Goal: Information Seeking & Learning: Learn about a topic

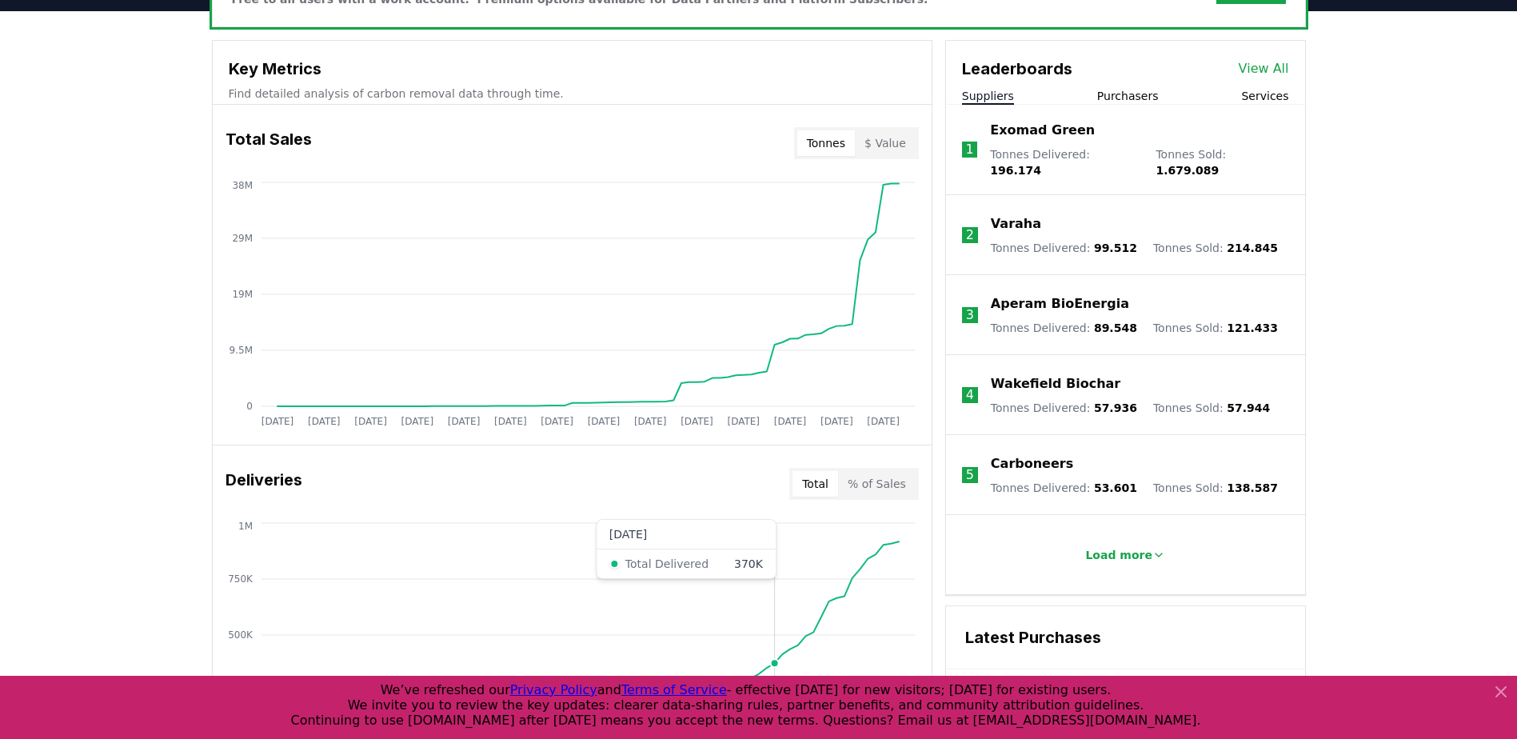
scroll to position [560, 0]
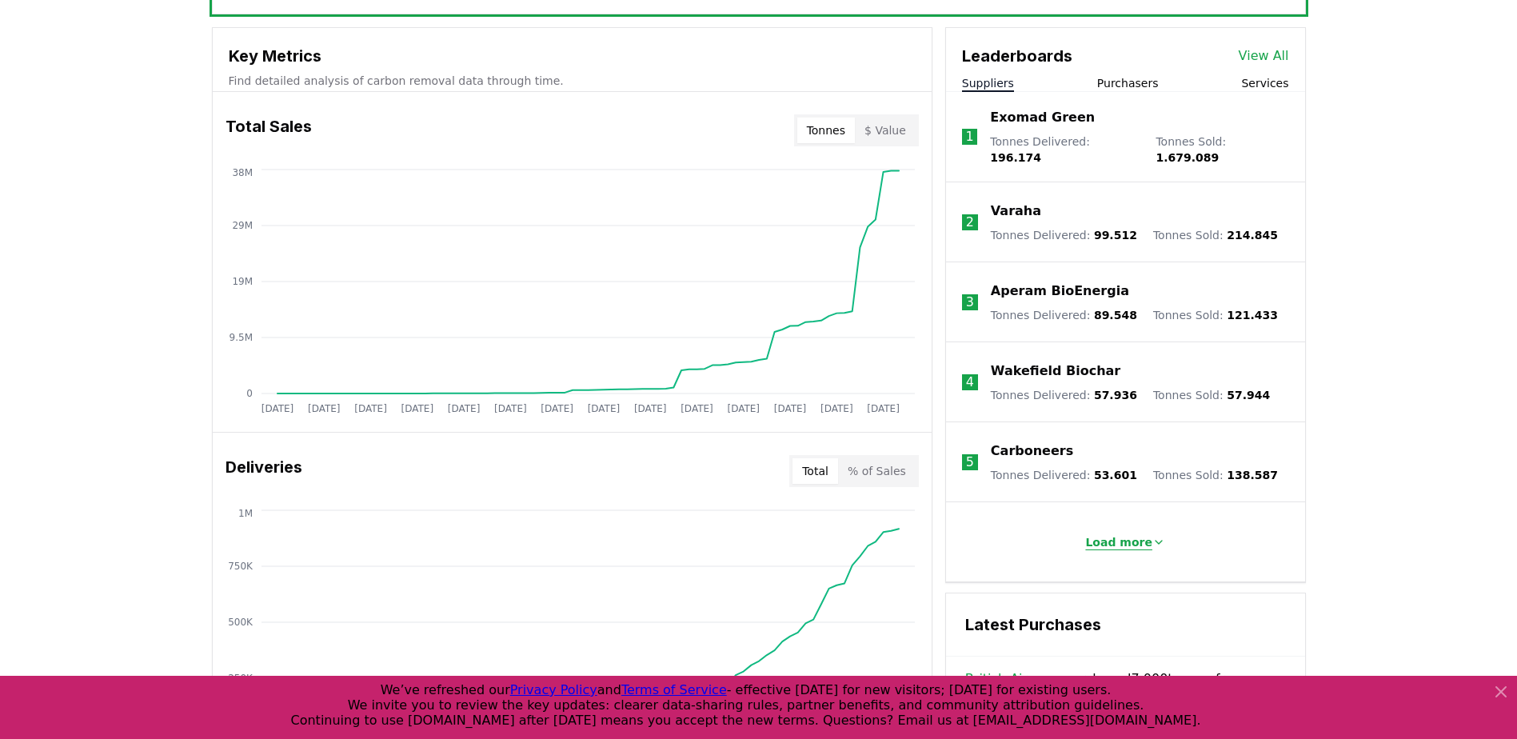
click at [1108, 534] on p "Load more" at bounding box center [1118, 542] width 67 height 16
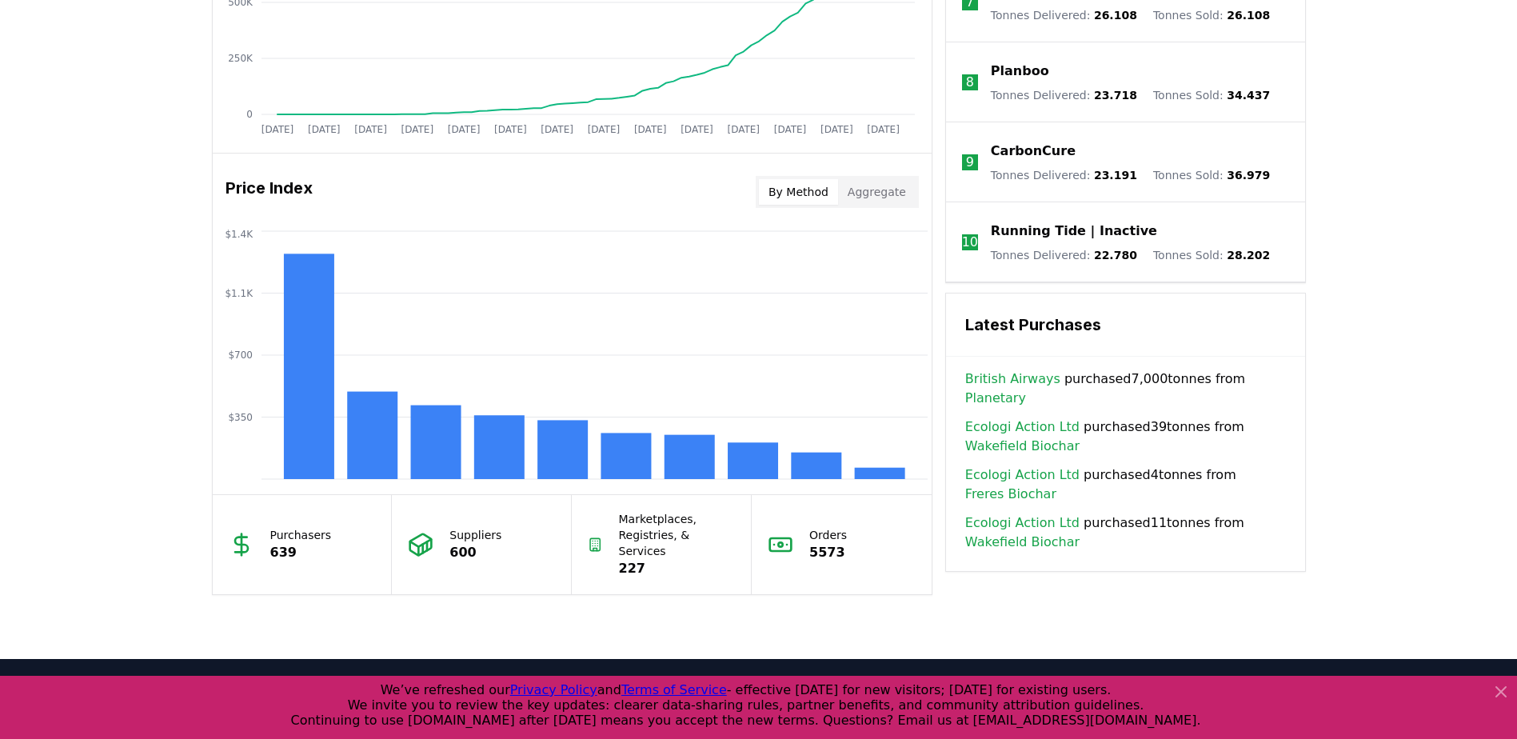
scroll to position [1339, 0]
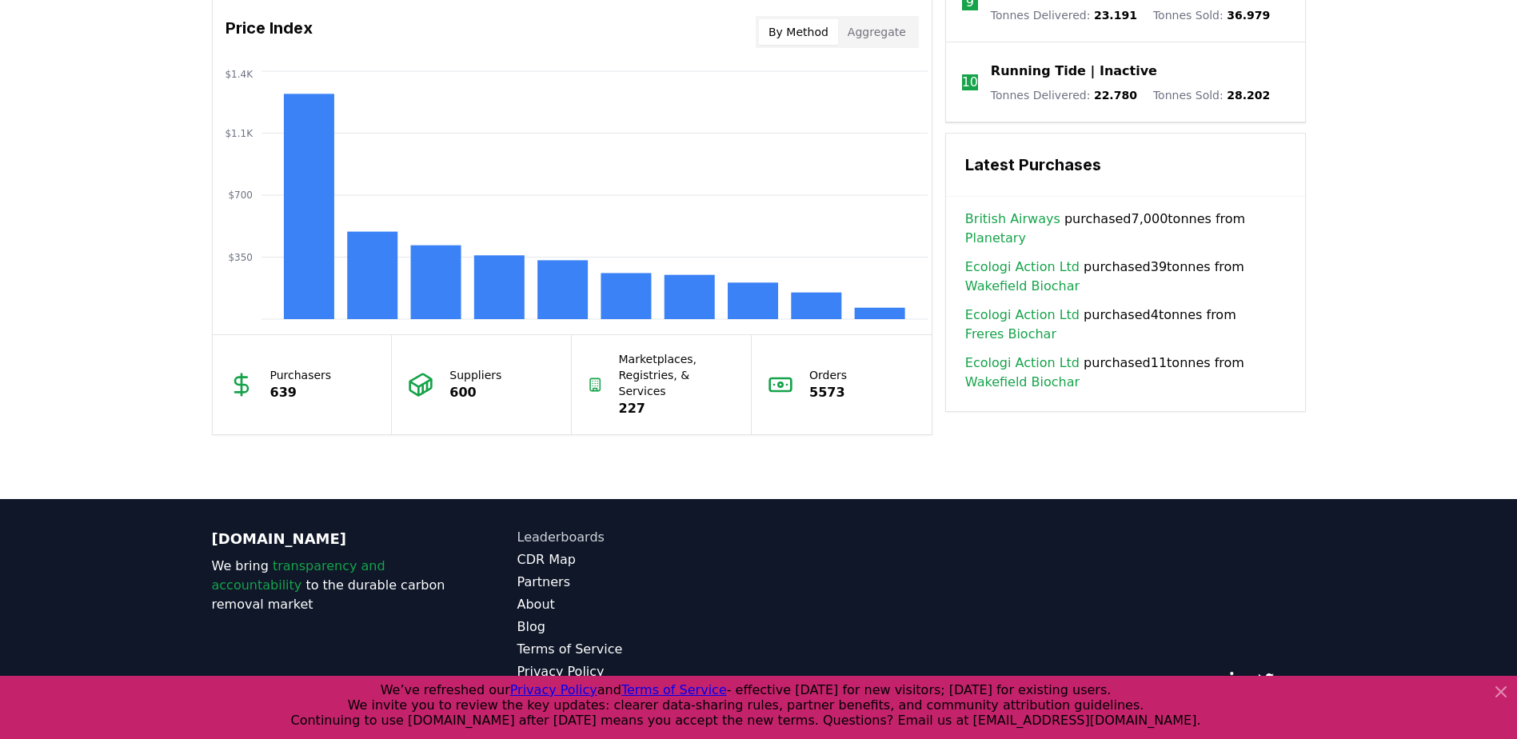
click at [571, 528] on link "Leaderboards" at bounding box center [638, 537] width 242 height 19
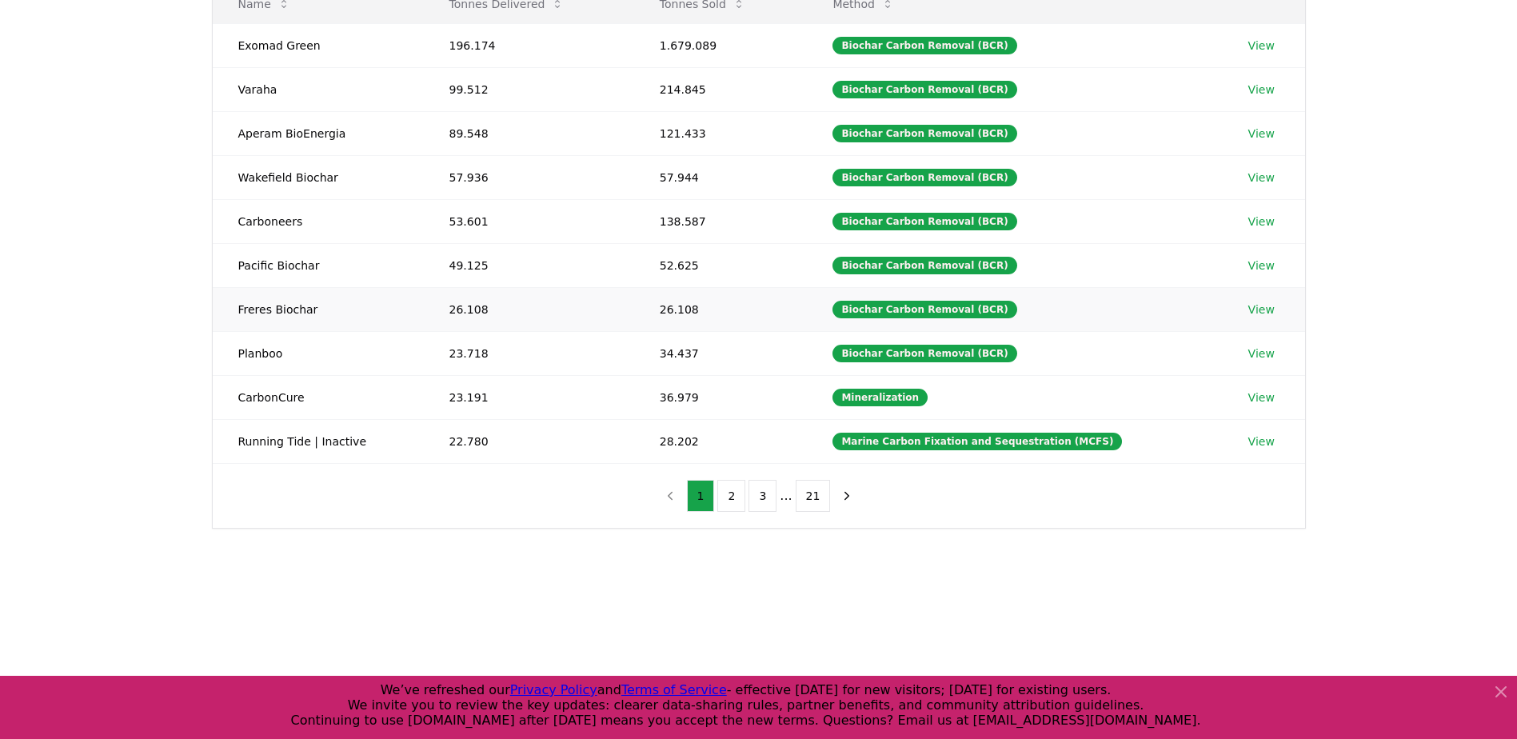
scroll to position [240, 0]
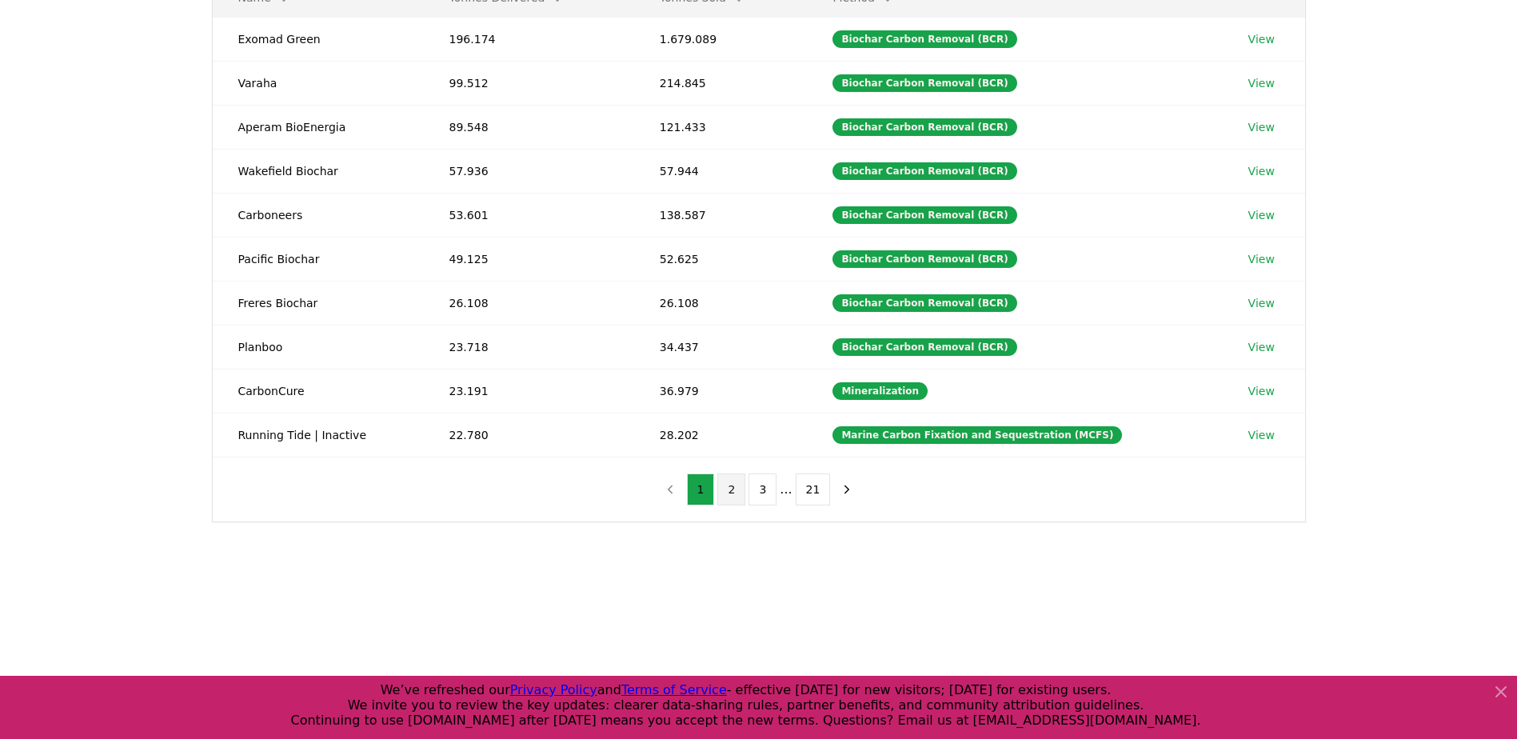
click at [736, 484] on button "2" at bounding box center [731, 489] width 28 height 32
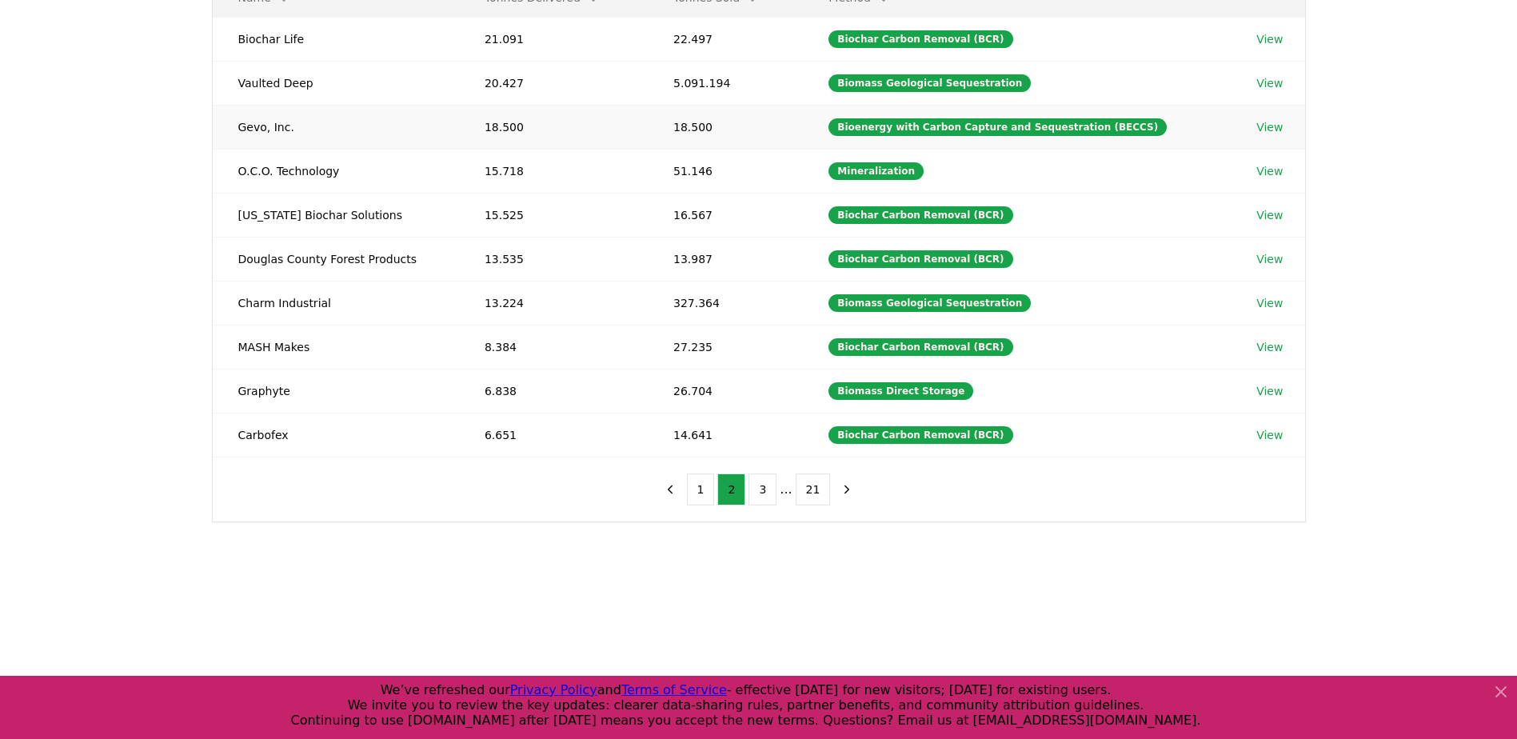
click at [1033, 136] on td "Bioenergy with Carbon Capture and Sequestration (BECCS)" at bounding box center [1017, 127] width 428 height 44
click at [1262, 126] on link "View" at bounding box center [1269, 127] width 26 height 16
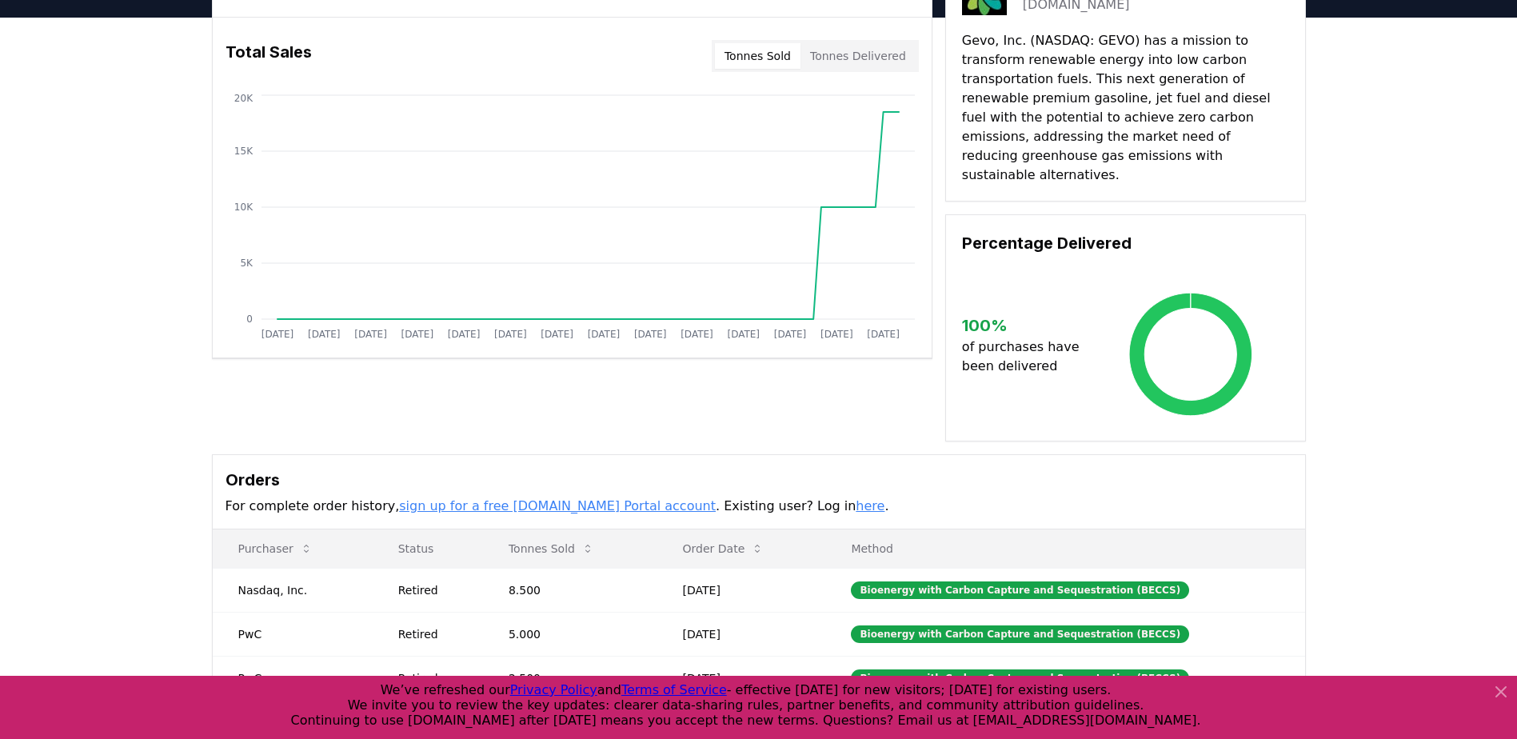
scroll to position [240, 0]
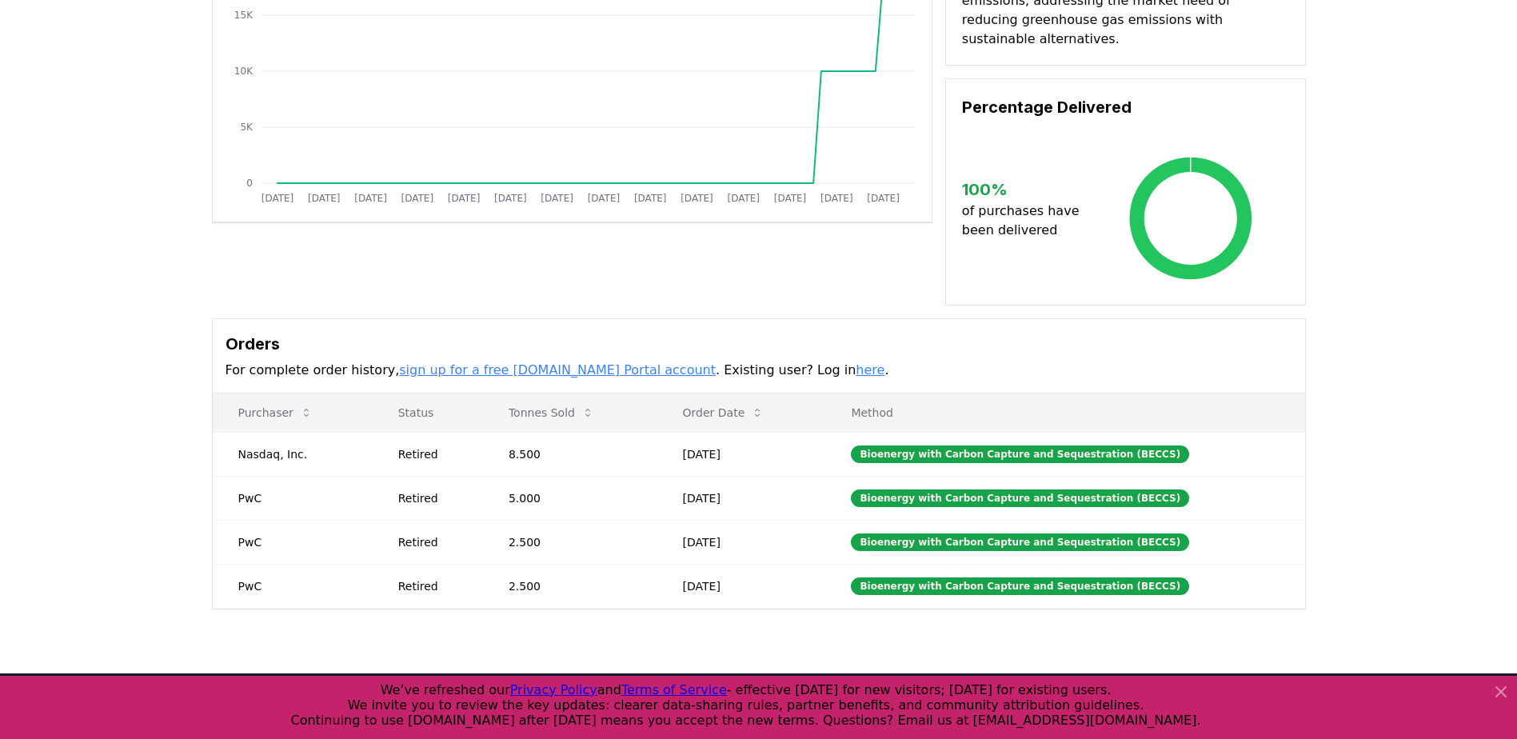
click at [1500, 690] on icon at bounding box center [1501, 692] width 10 height 10
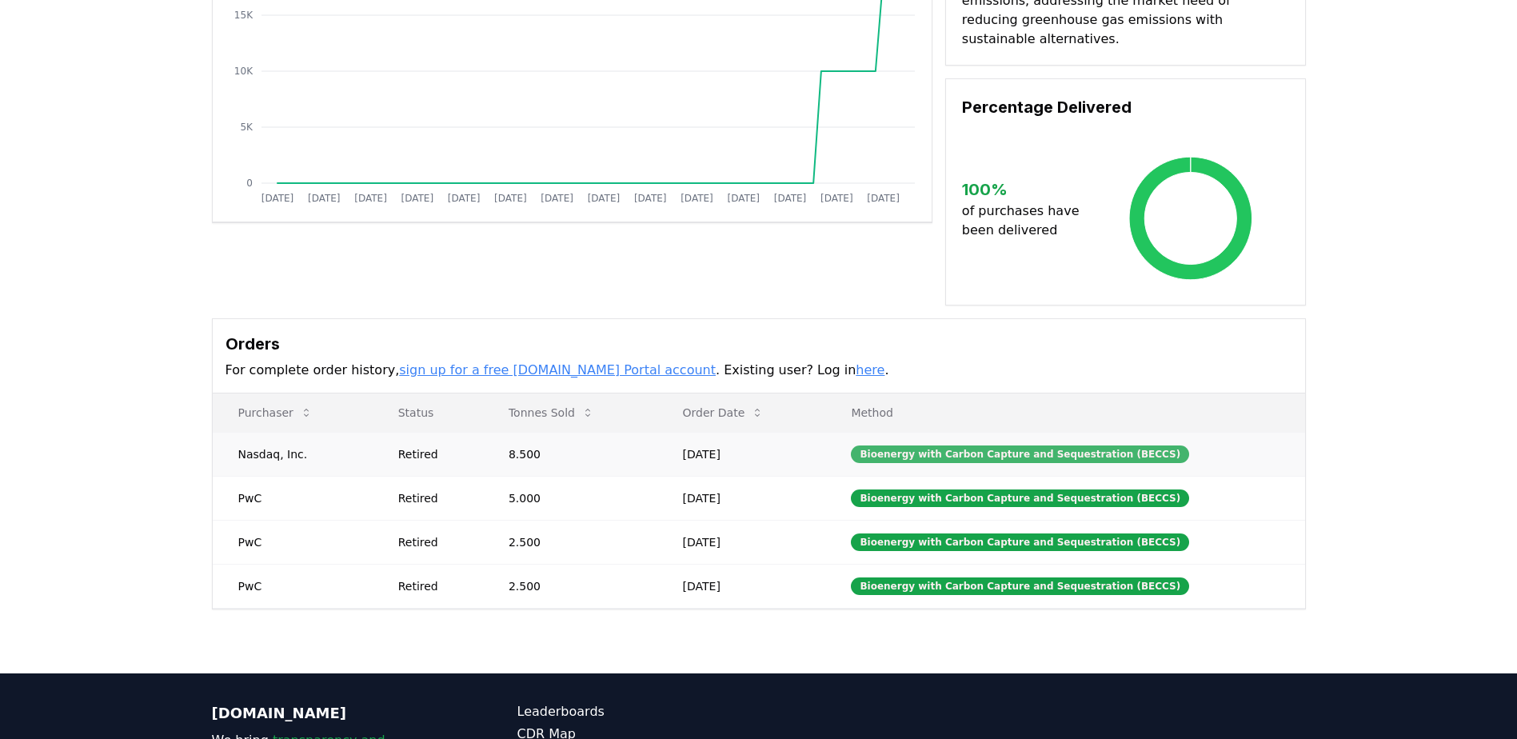
click at [1155, 445] on div "Bioenergy with Carbon Capture and Sequestration (BECCS)" at bounding box center [1020, 454] width 338 height 18
click at [1076, 489] on div "Bioenergy with Carbon Capture and Sequestration (BECCS)" at bounding box center [1020, 498] width 338 height 18
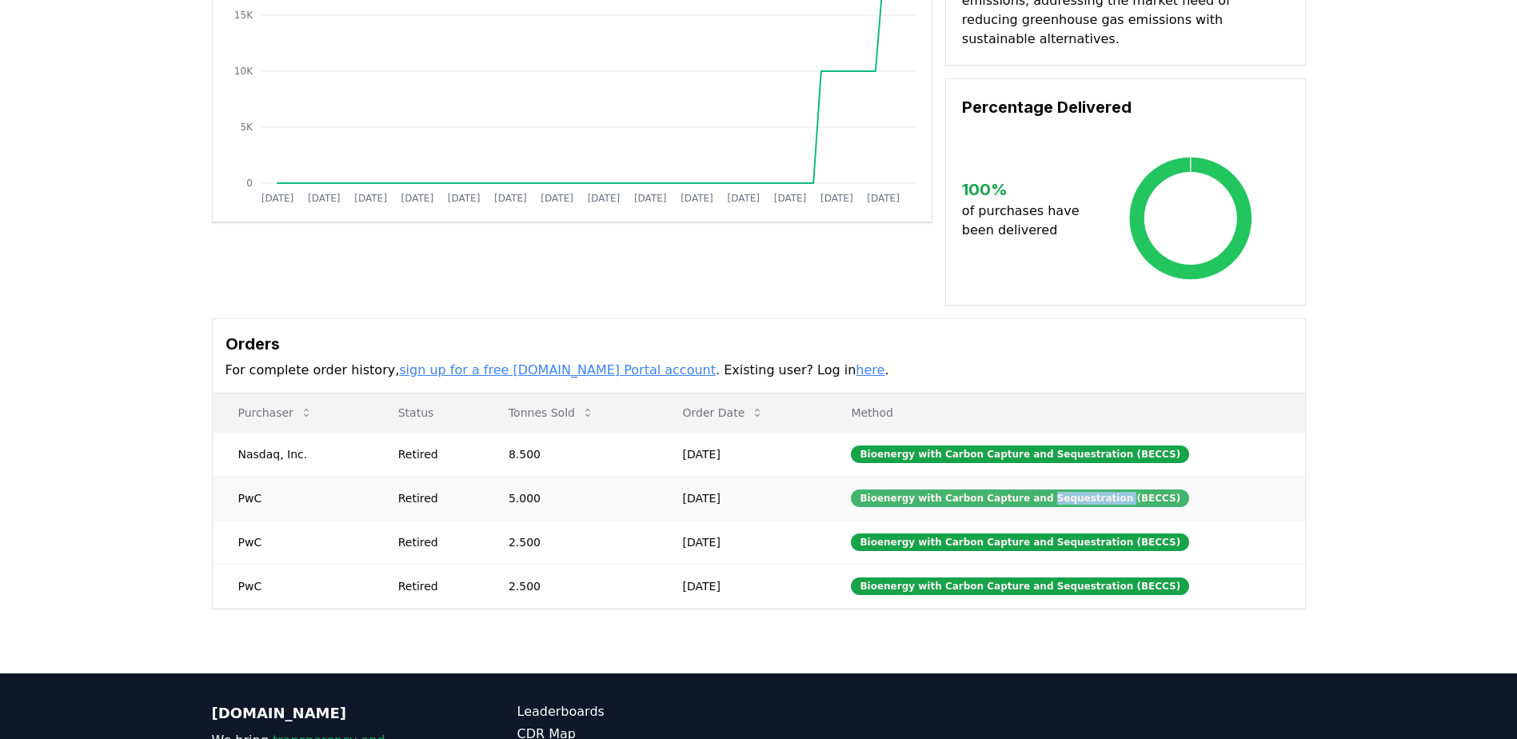
click at [1076, 489] on div "Bioenergy with Carbon Capture and Sequestration (BECCS)" at bounding box center [1020, 498] width 338 height 18
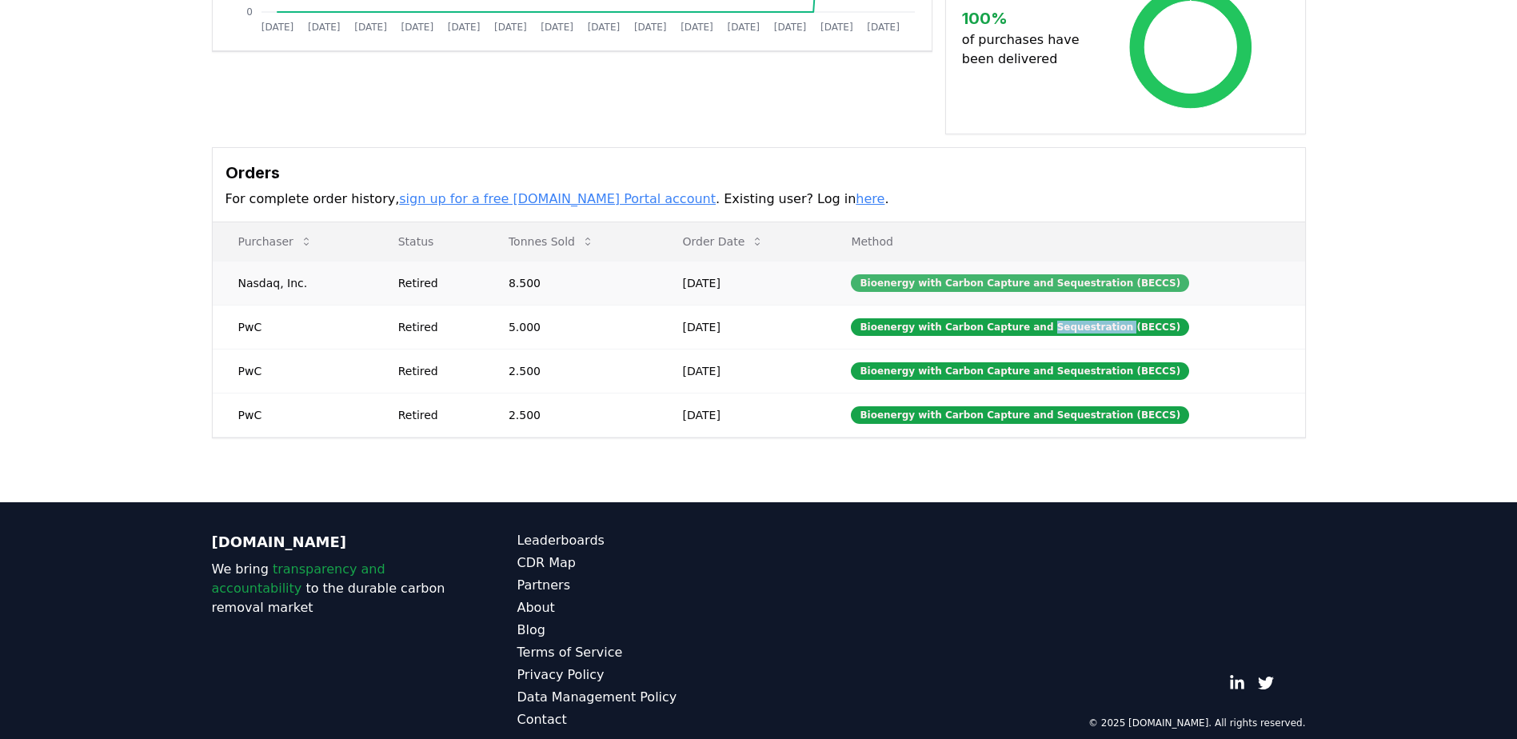
scroll to position [11, 0]
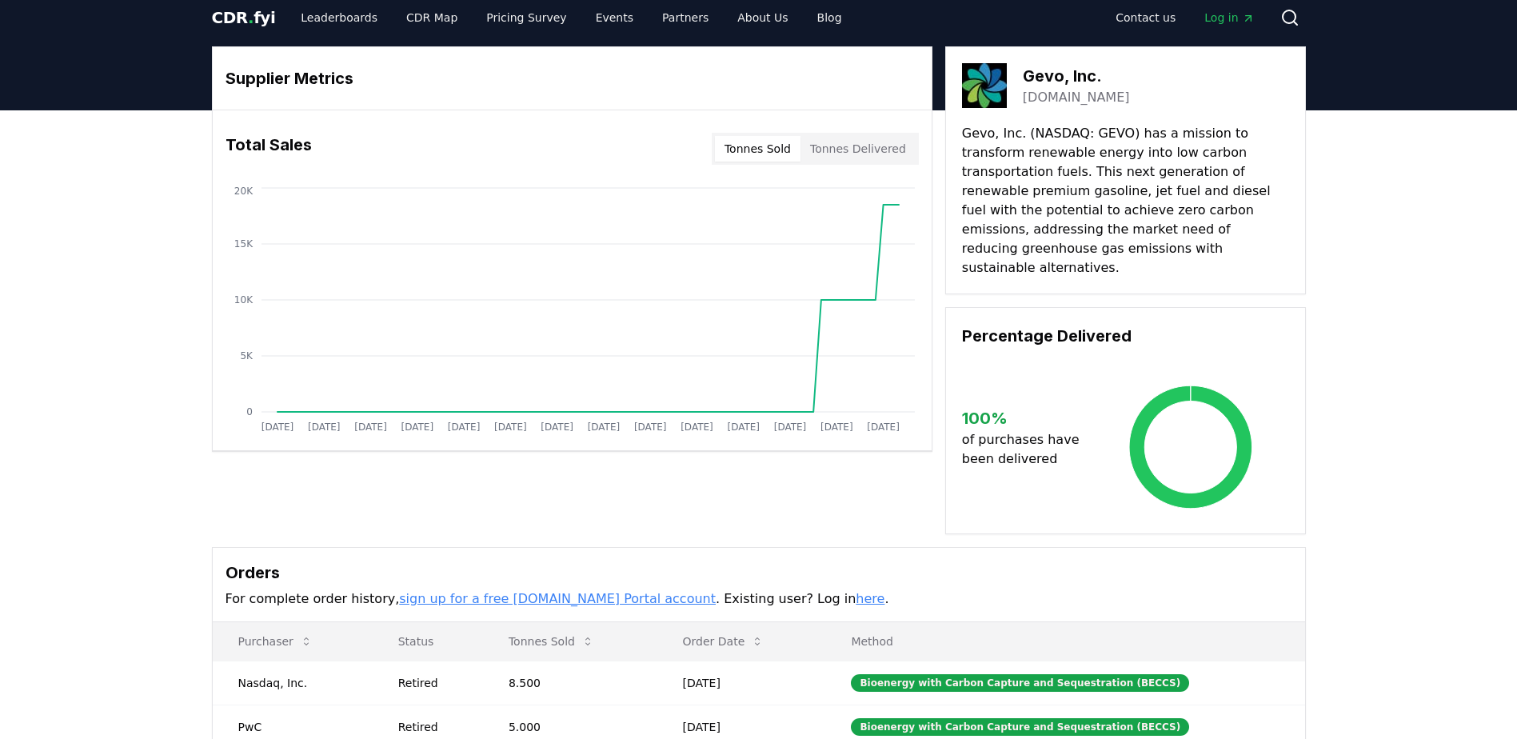
click at [1190, 414] on icon at bounding box center [1190, 447] width 197 height 128
click at [1220, 391] on icon at bounding box center [1190, 446] width 123 height 123
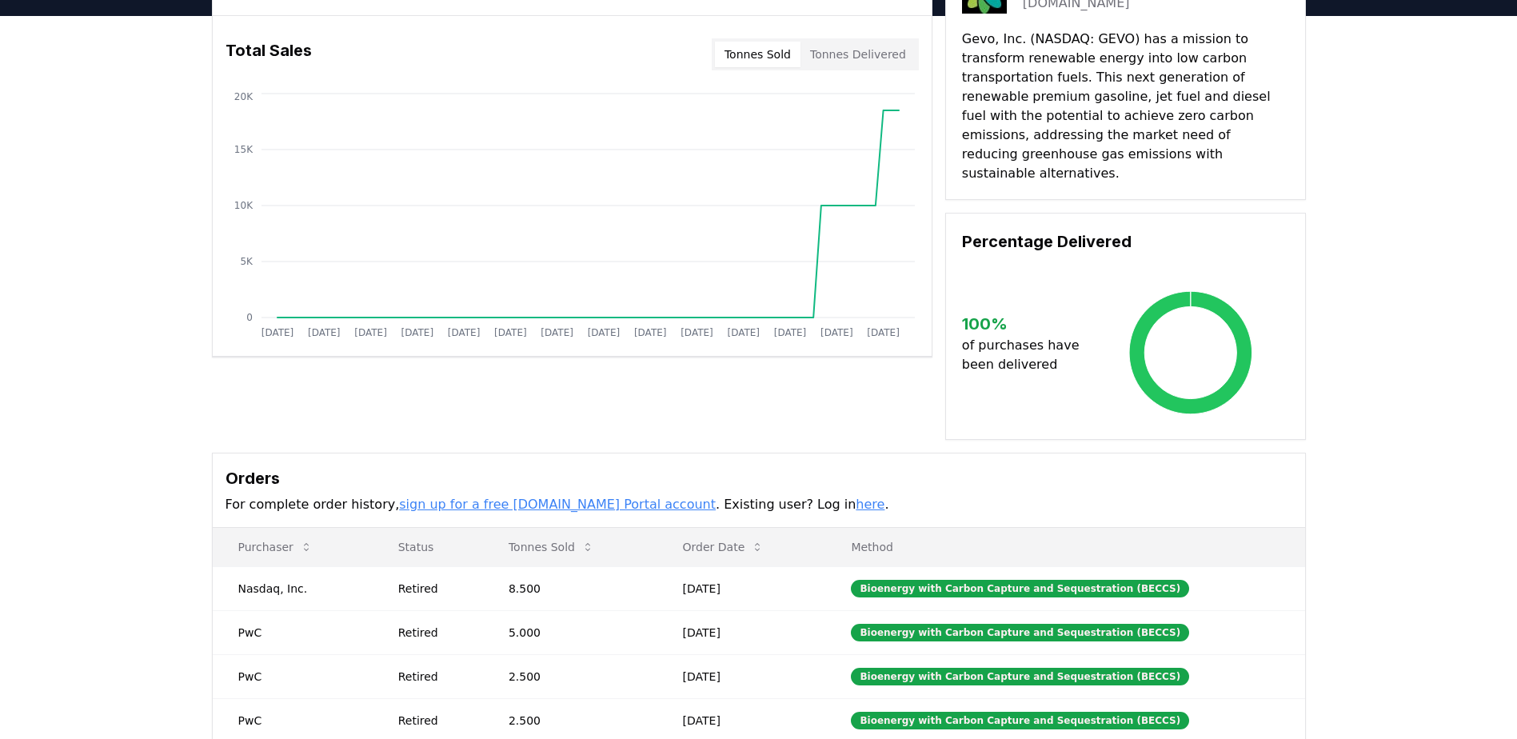
scroll to position [171, 0]
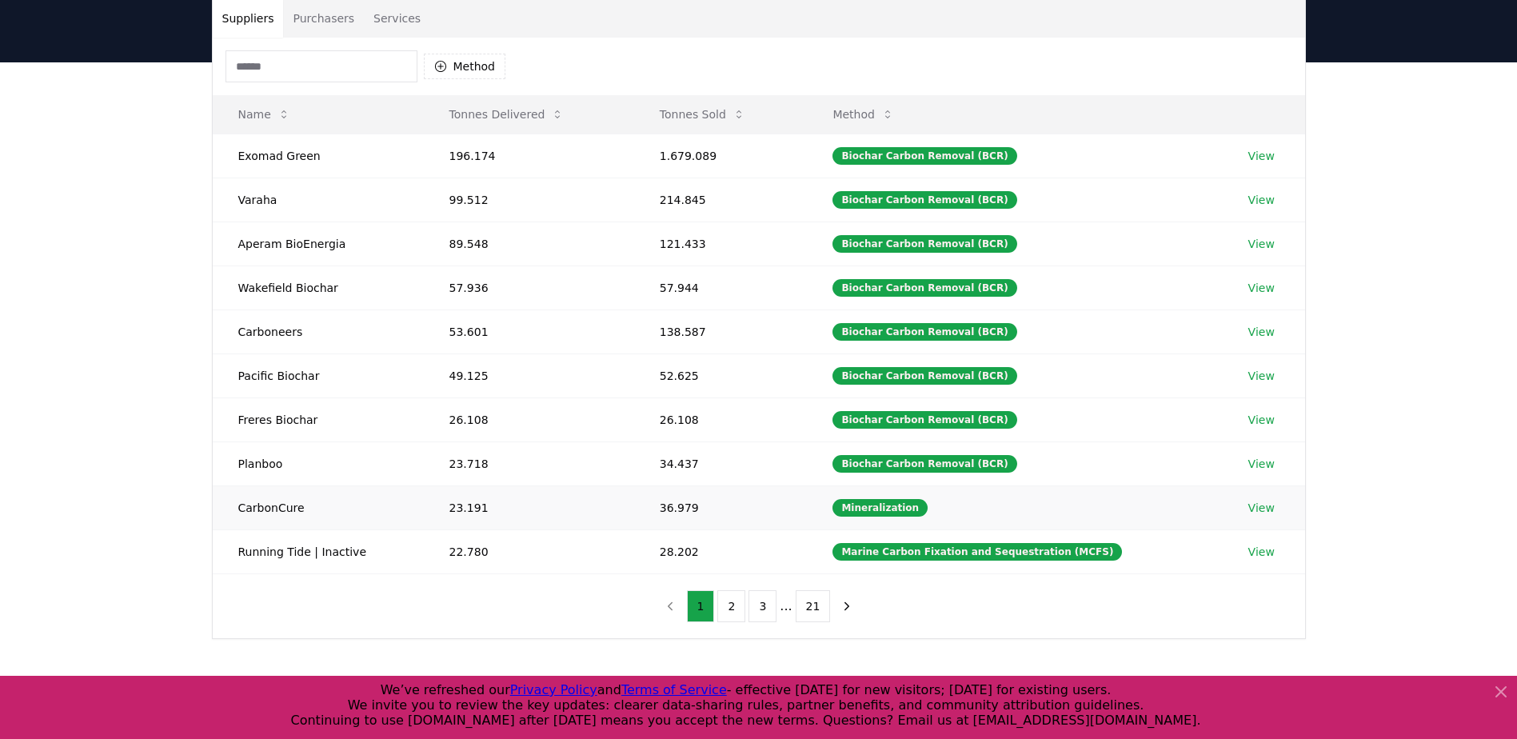
scroll to position [160, 0]
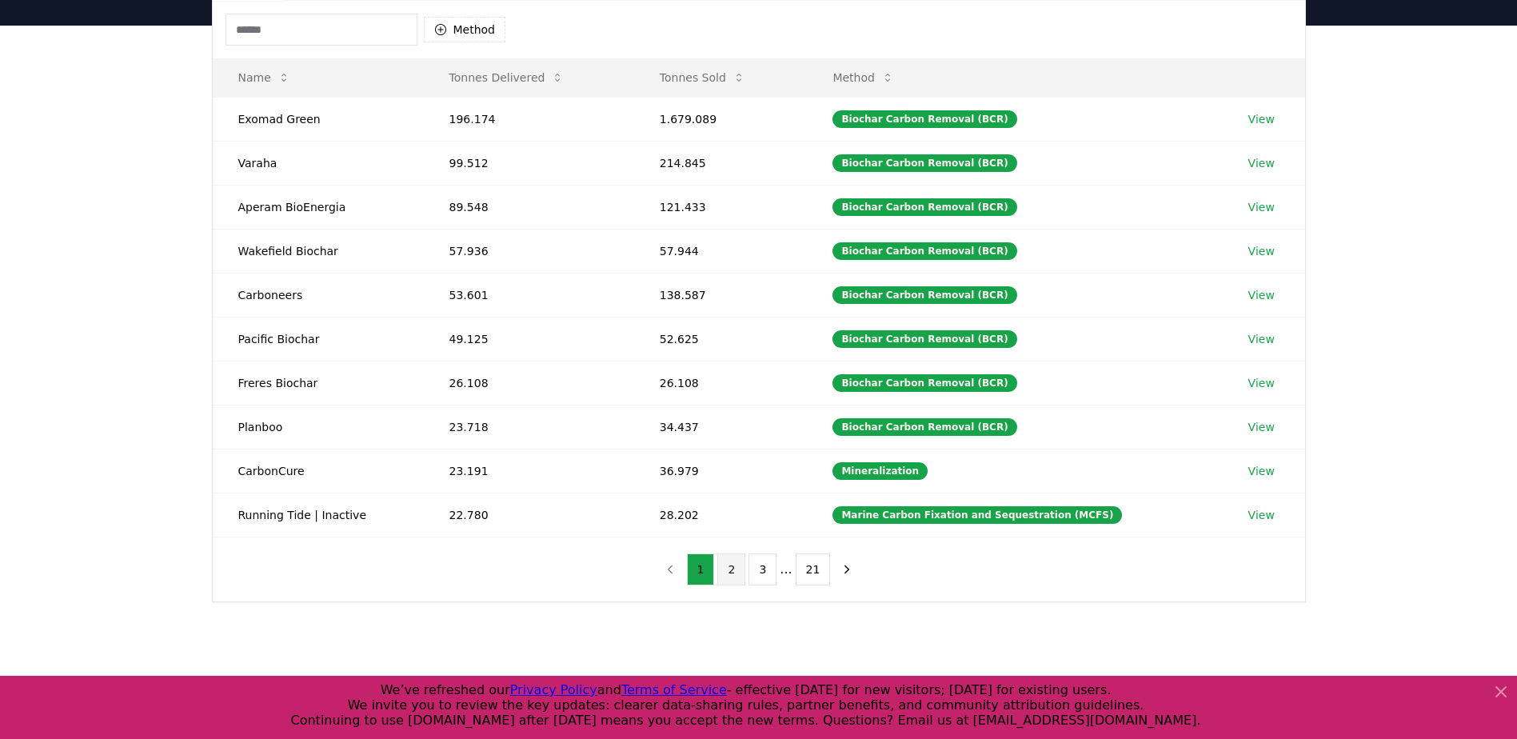
click at [737, 570] on button "2" at bounding box center [731, 569] width 28 height 32
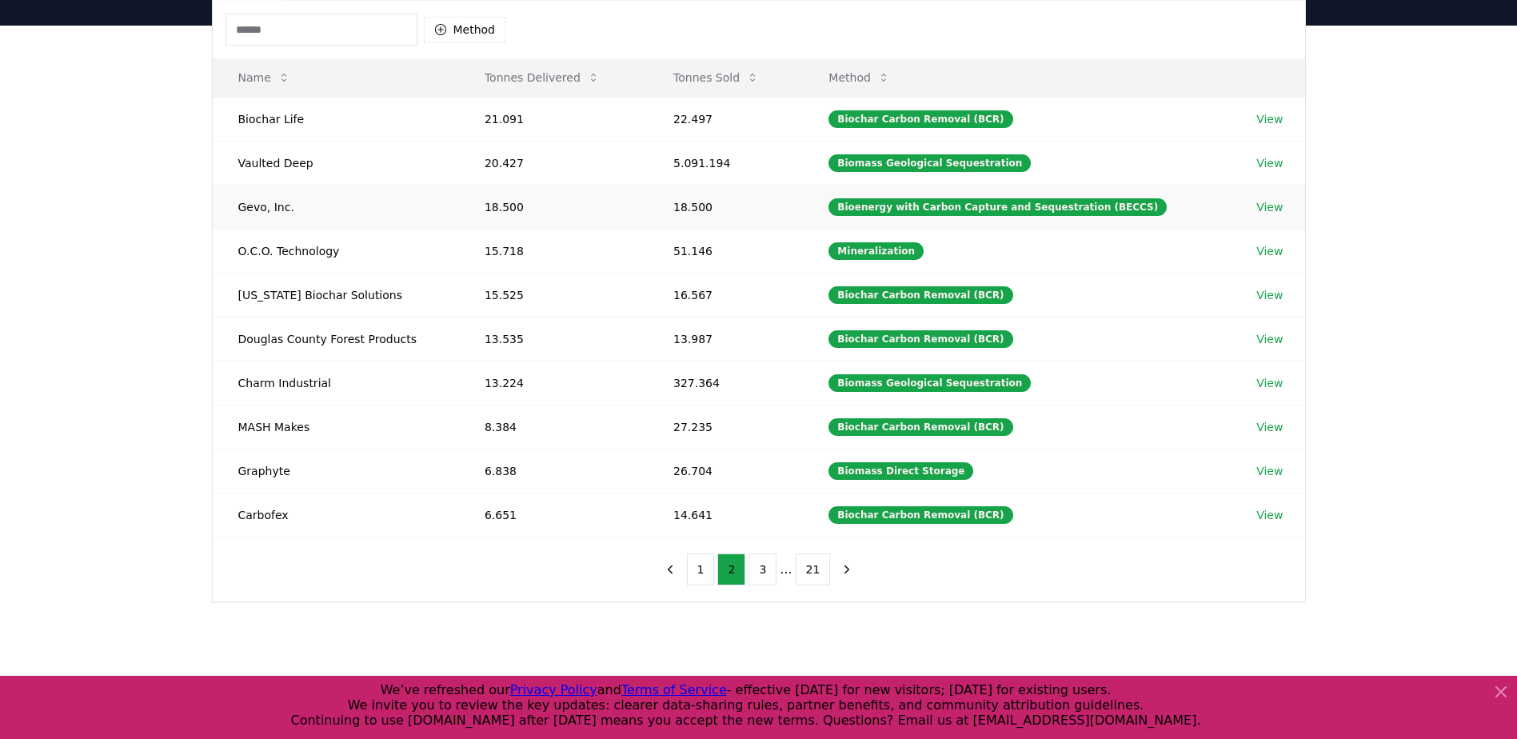
click at [1268, 203] on link "View" at bounding box center [1269, 207] width 26 height 16
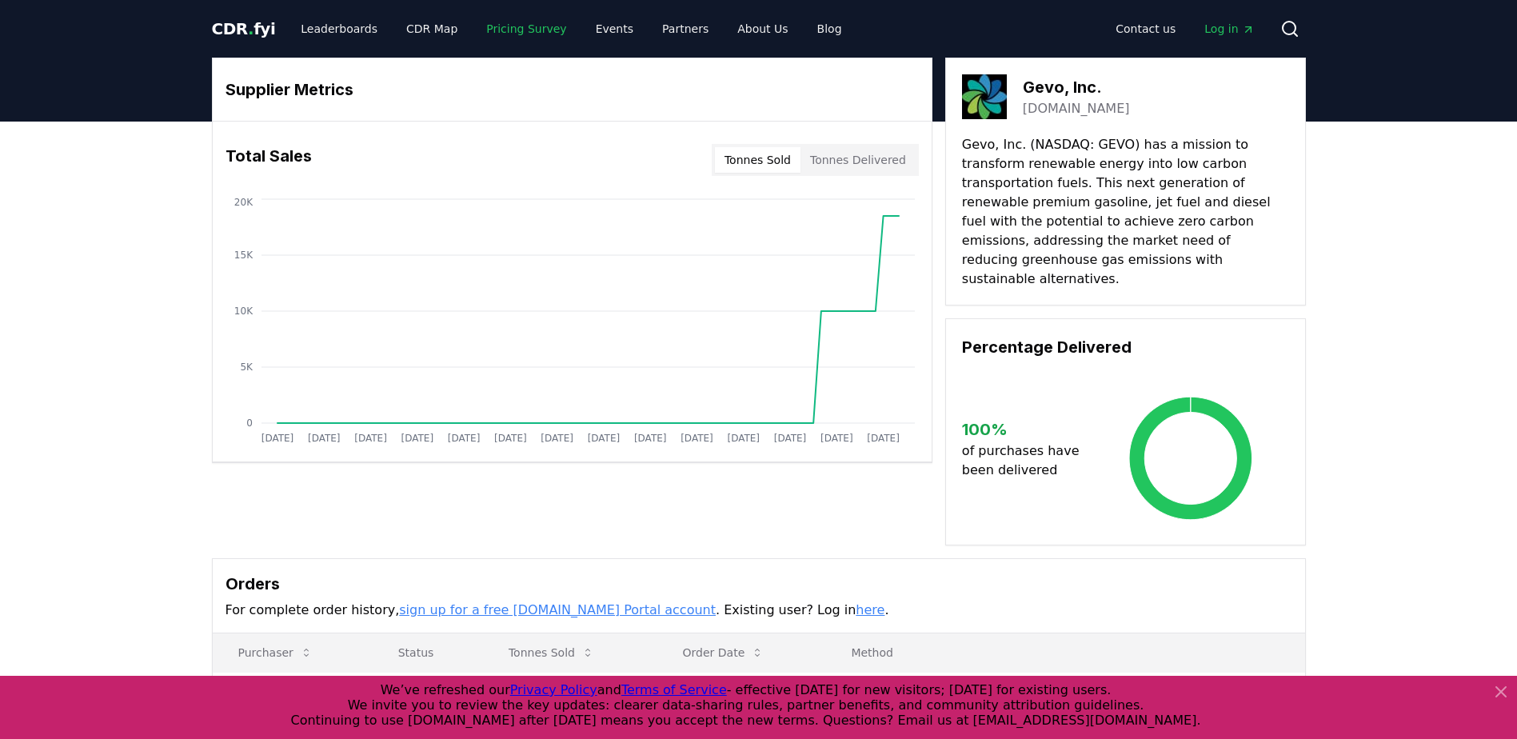
click at [502, 37] on link "Pricing Survey" at bounding box center [526, 28] width 106 height 29
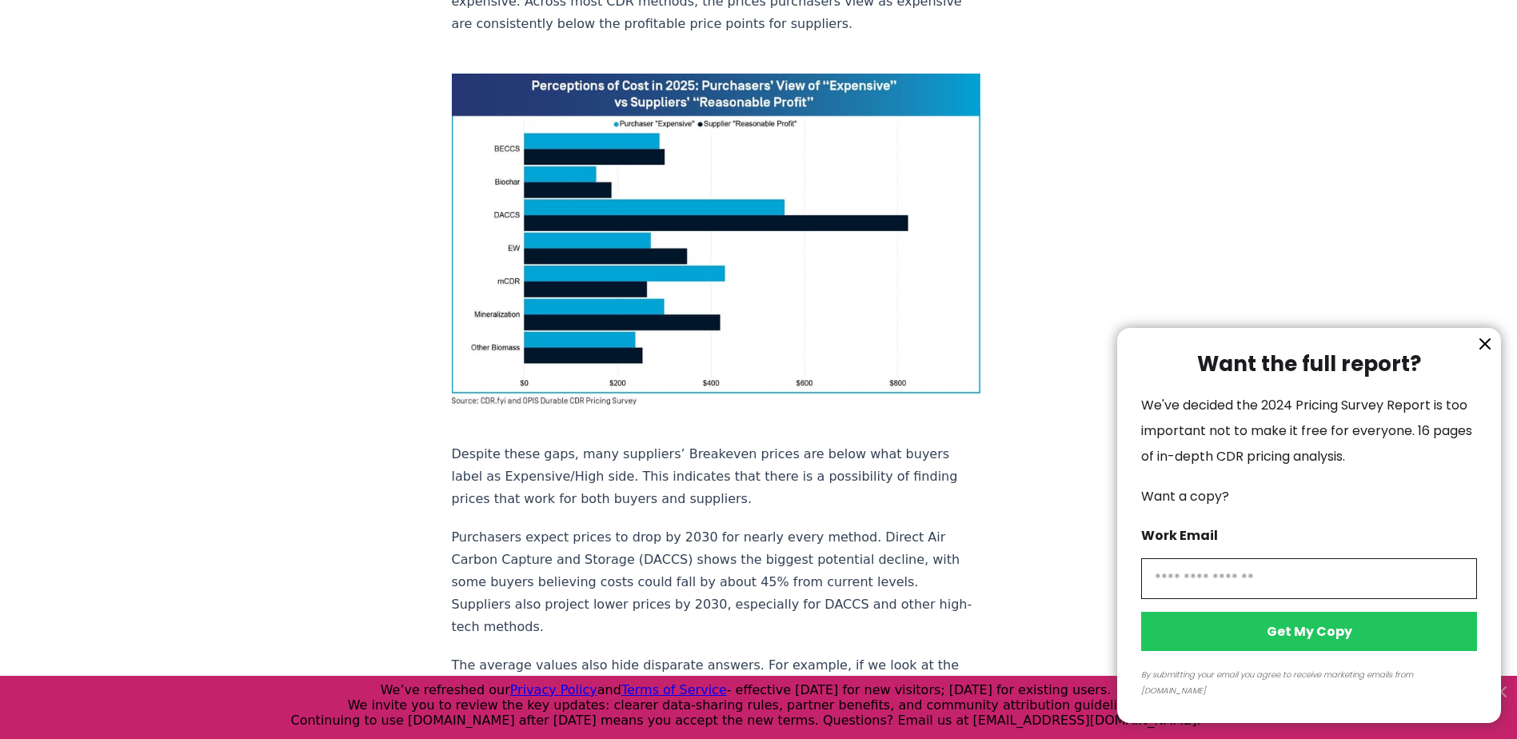
scroll to position [1519, 0]
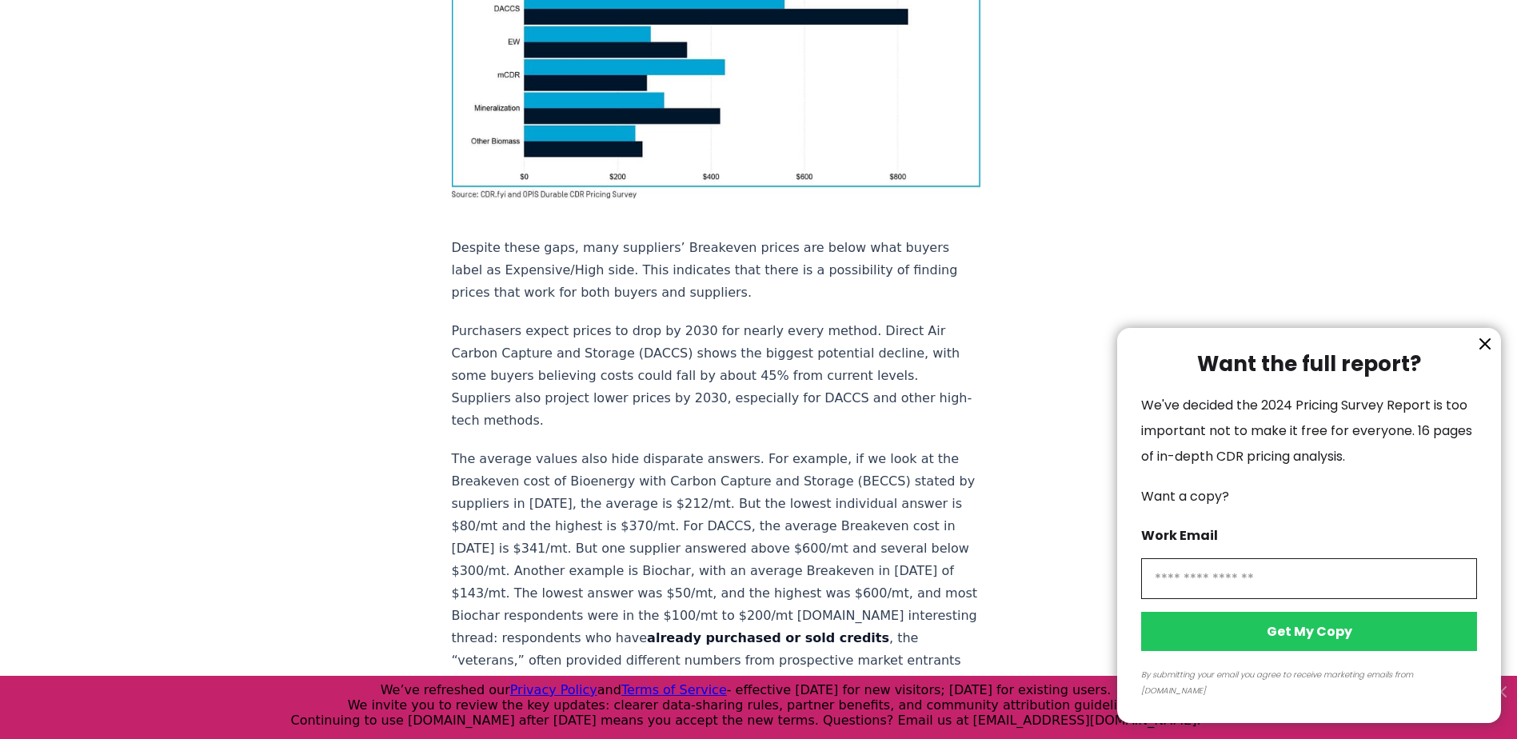
click at [1483, 349] on icon "information" at bounding box center [1485, 344] width 10 height 10
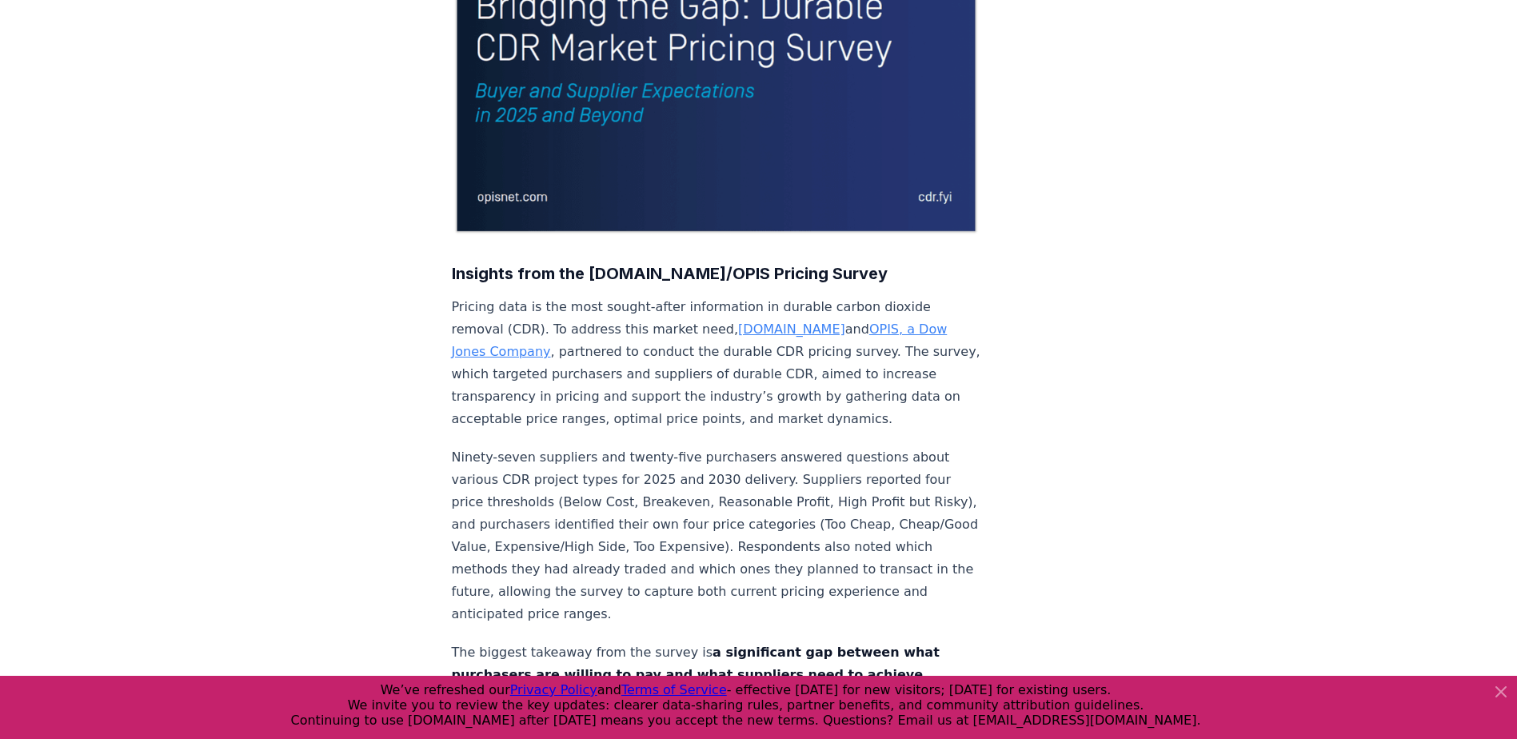
scroll to position [0, 0]
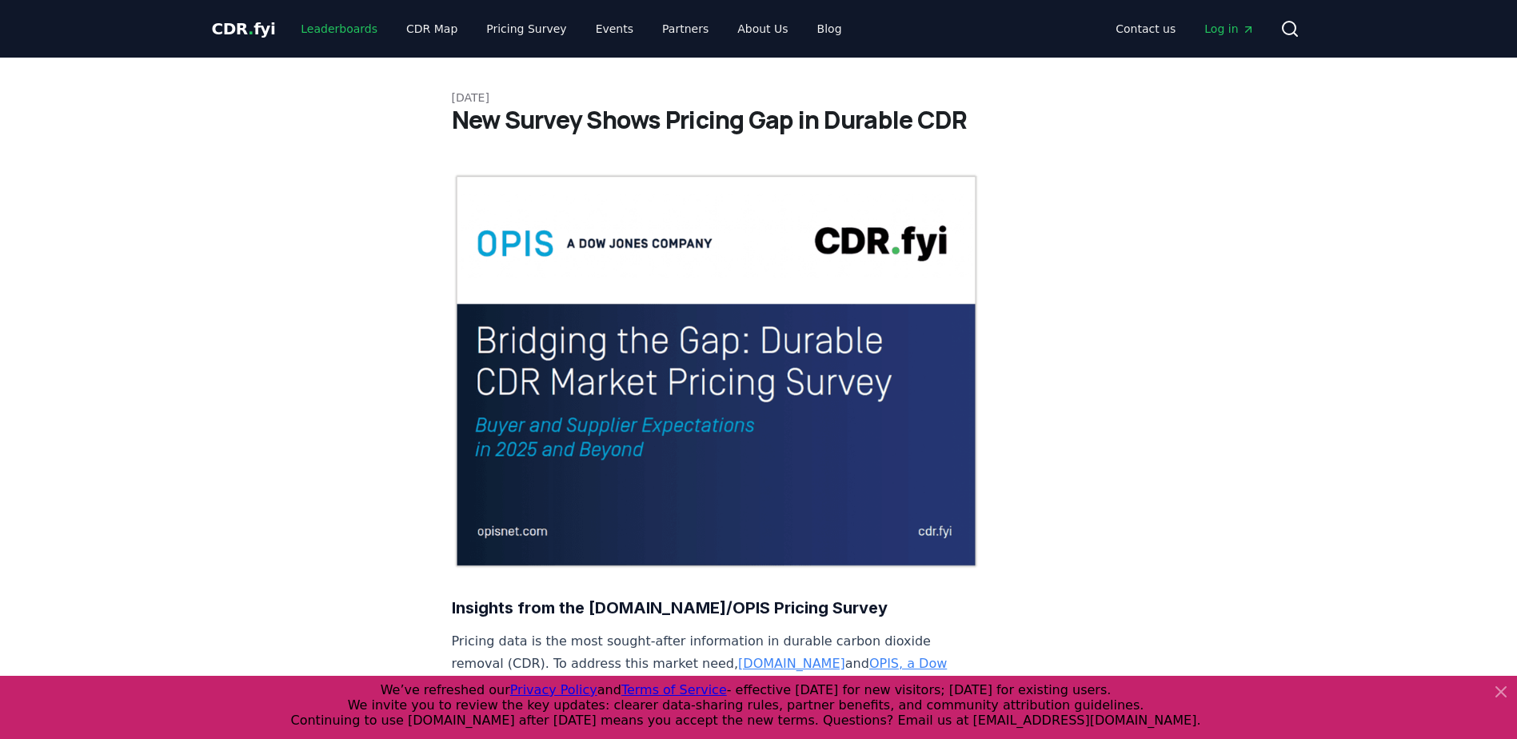
click at [360, 26] on link "Leaderboards" at bounding box center [339, 28] width 102 height 29
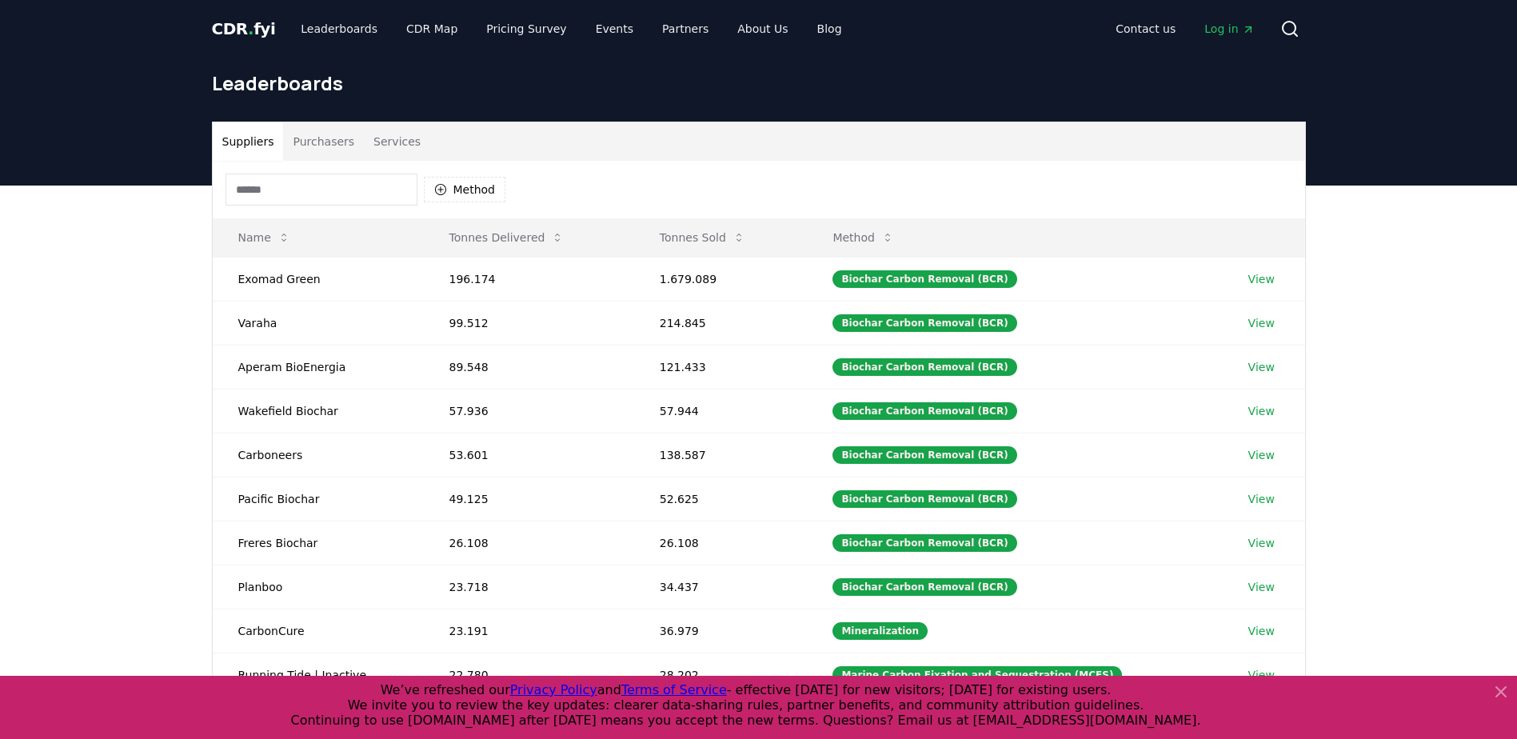
click at [402, 144] on button "Services" at bounding box center [397, 141] width 66 height 38
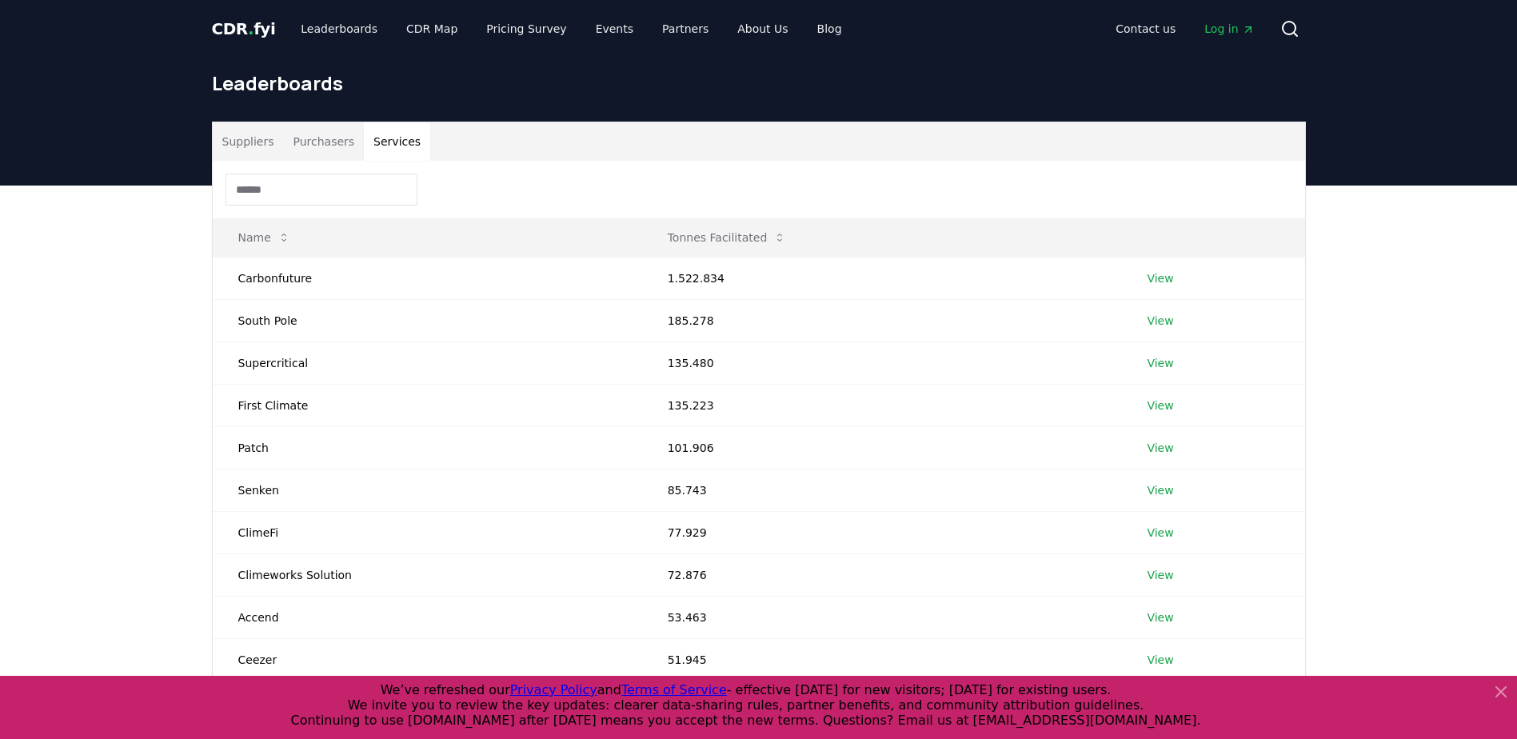
click at [327, 141] on button "Purchasers" at bounding box center [323, 141] width 81 height 38
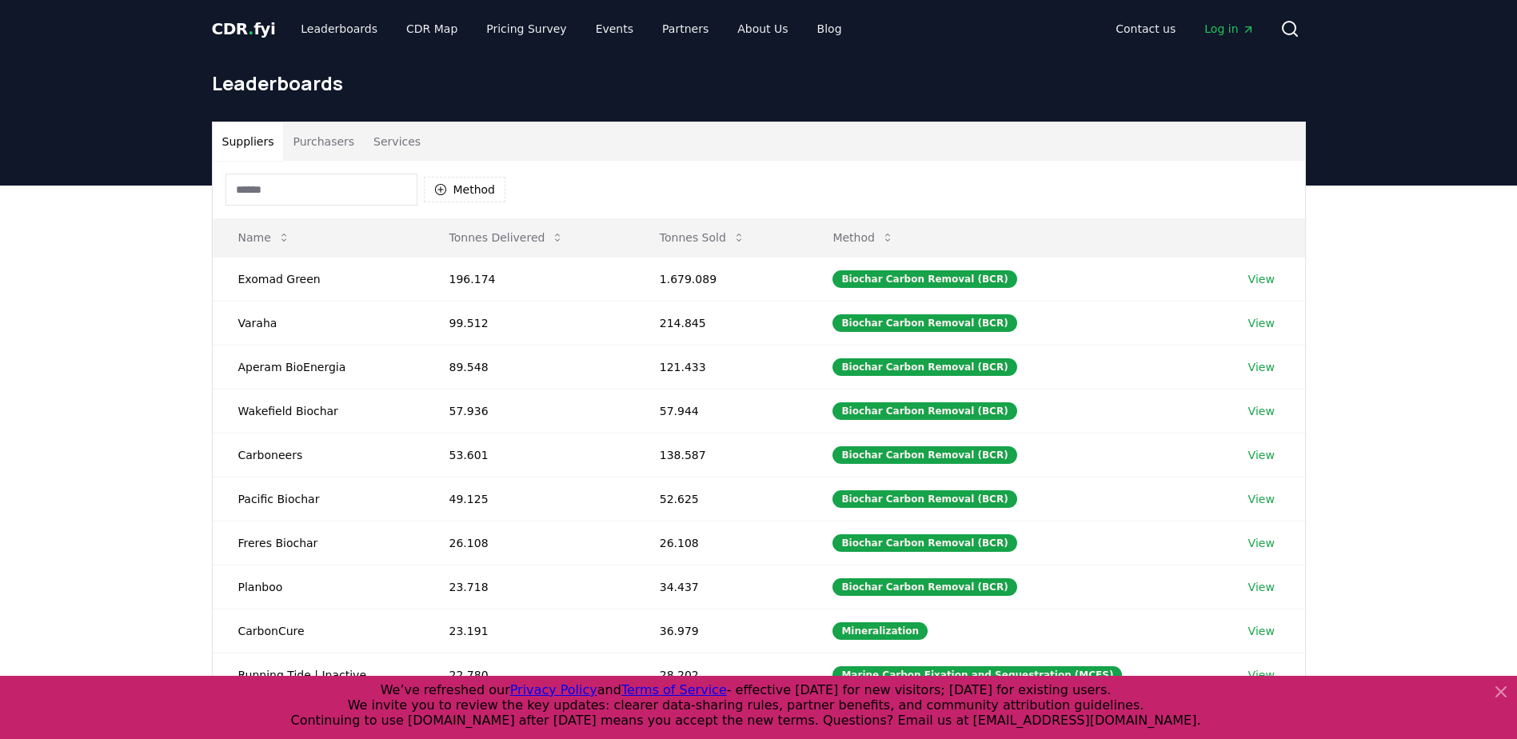
click at [240, 143] on button "Suppliers" at bounding box center [248, 141] width 71 height 38
click at [804, 35] on link "Blog" at bounding box center [829, 28] width 50 height 29
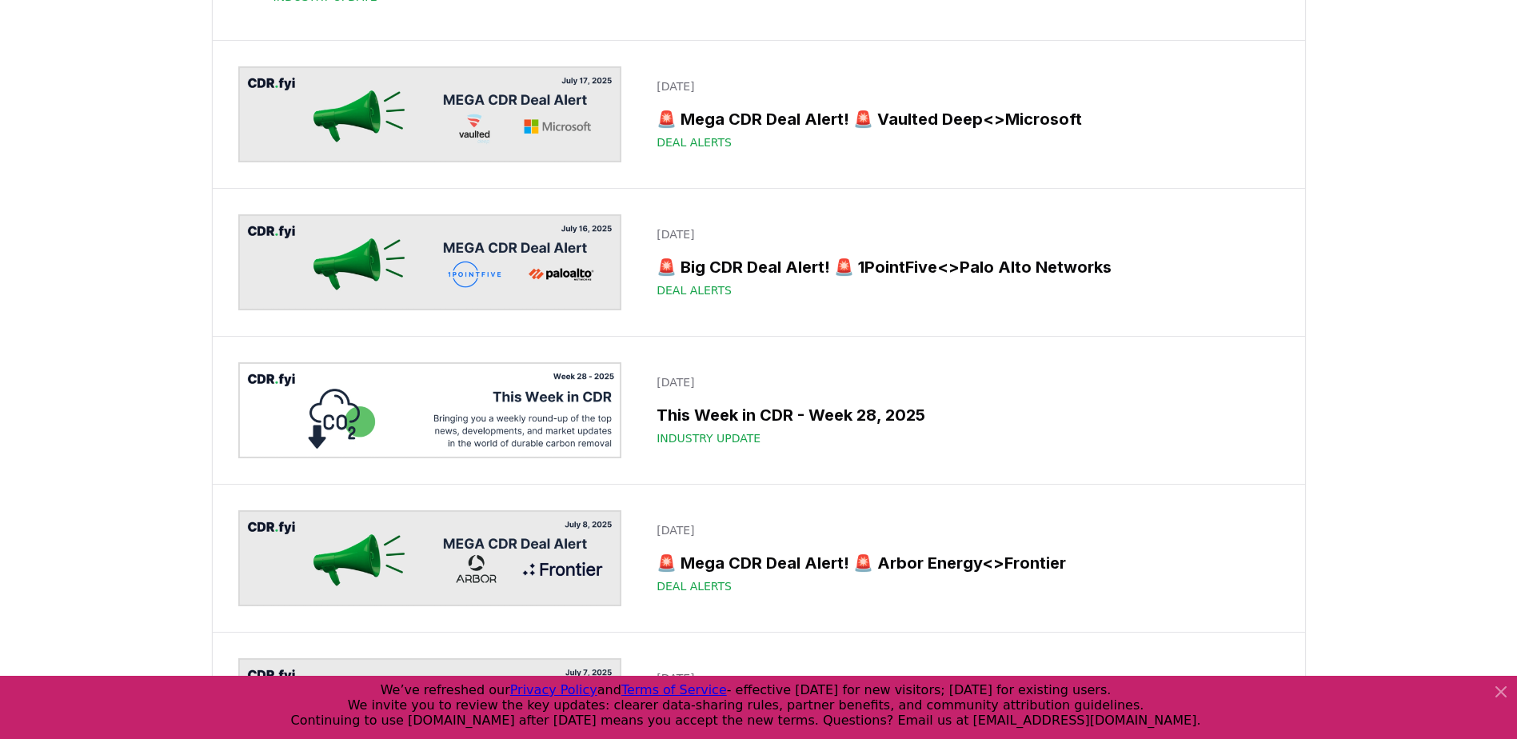
scroll to position [2079, 0]
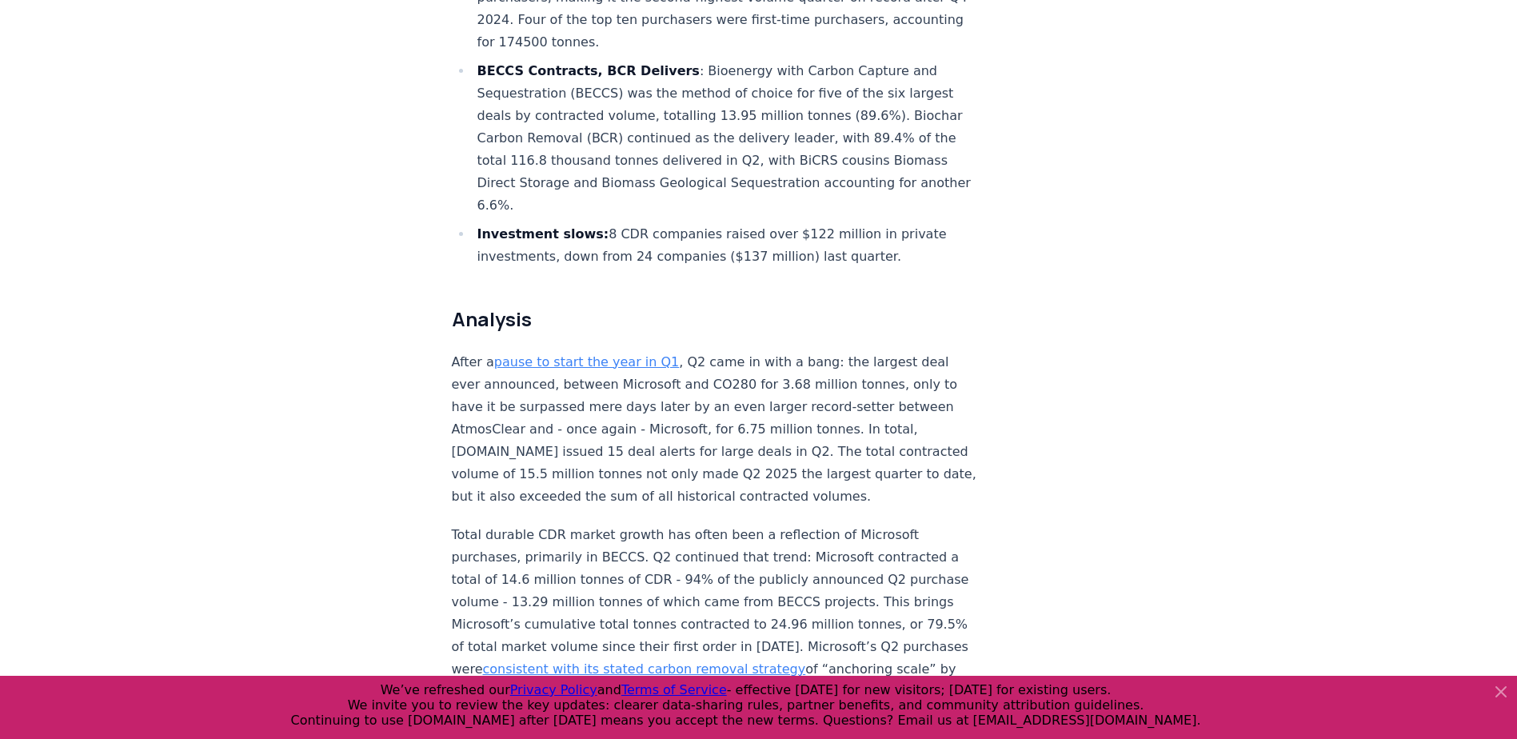
scroll to position [1120, 0]
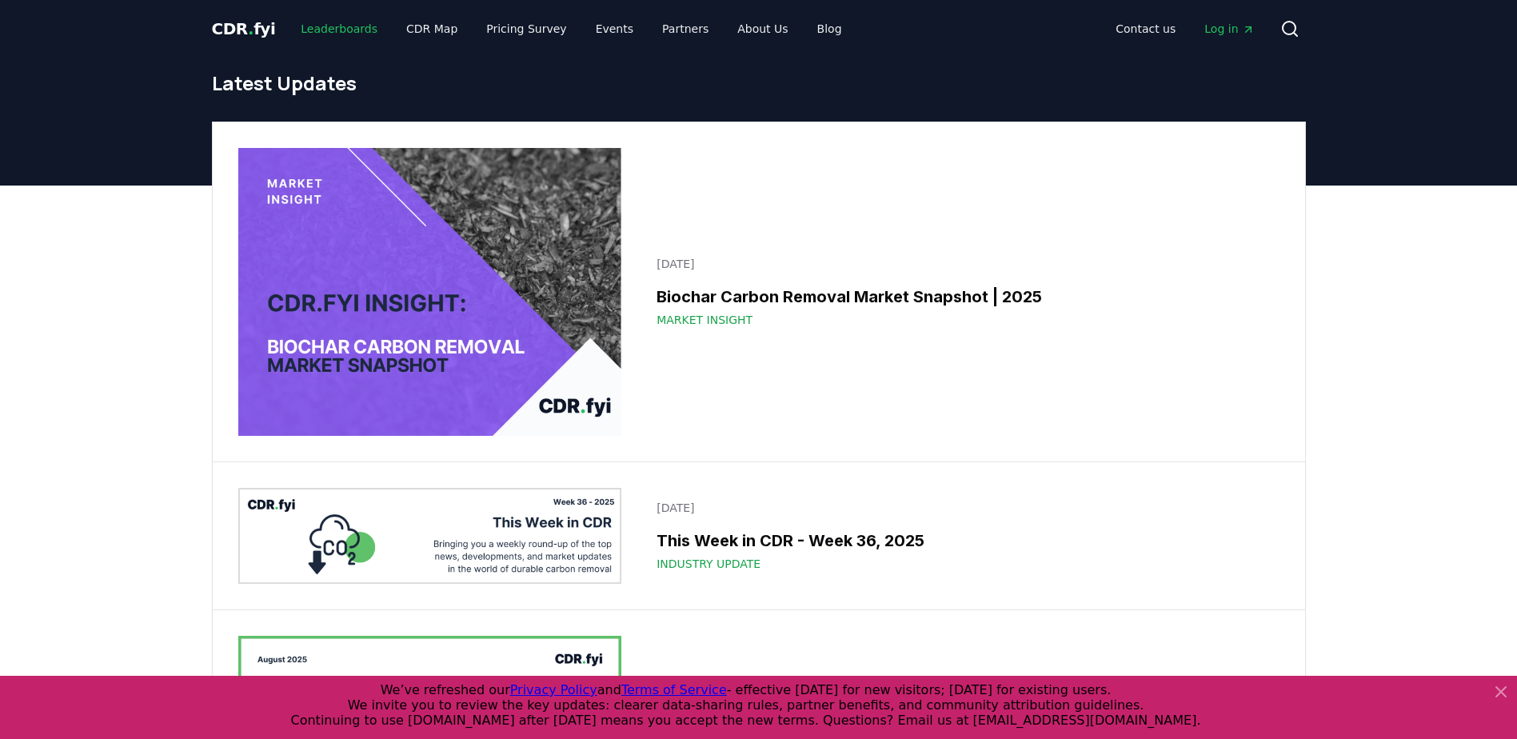
click at [333, 31] on link "Leaderboards" at bounding box center [339, 28] width 102 height 29
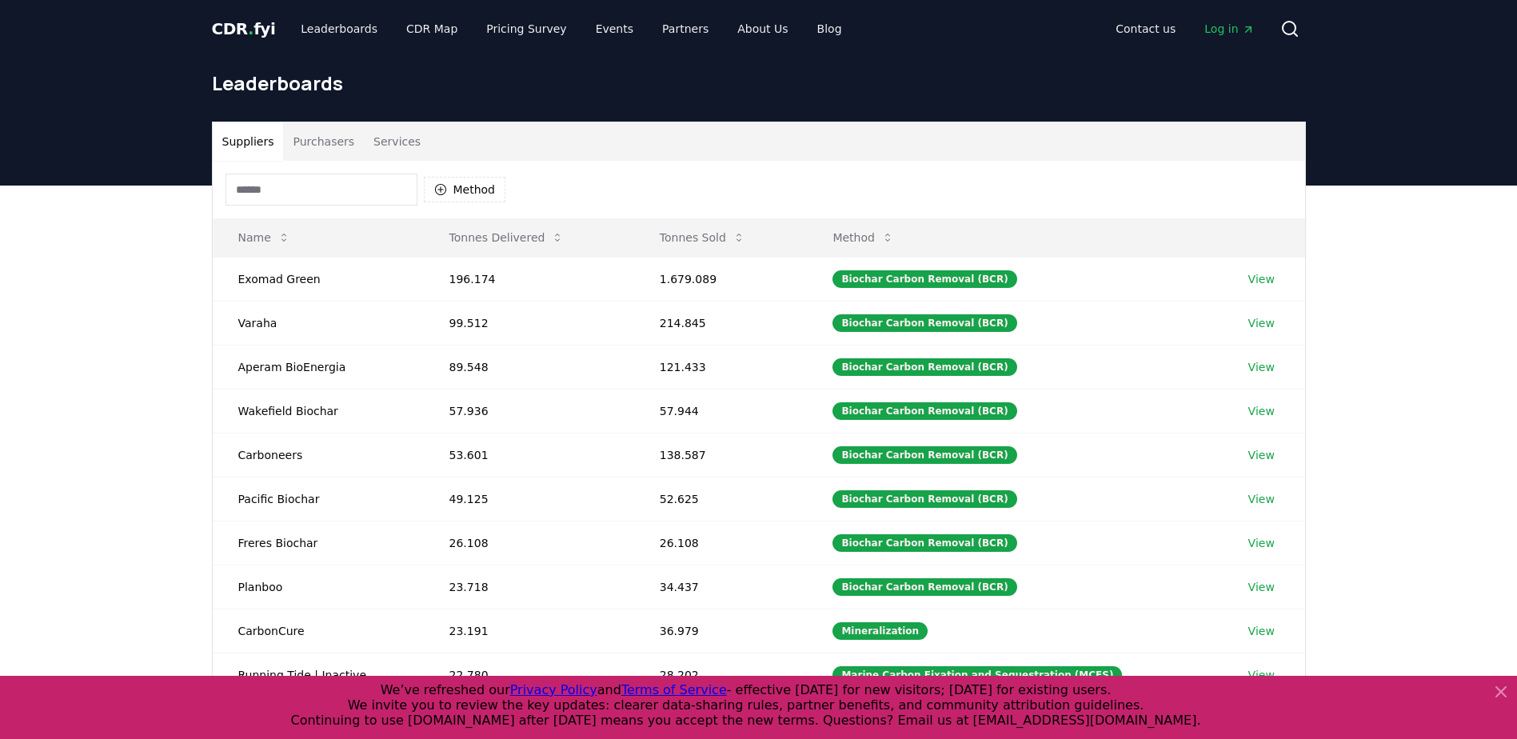
click at [333, 146] on button "Purchasers" at bounding box center [323, 141] width 81 height 38
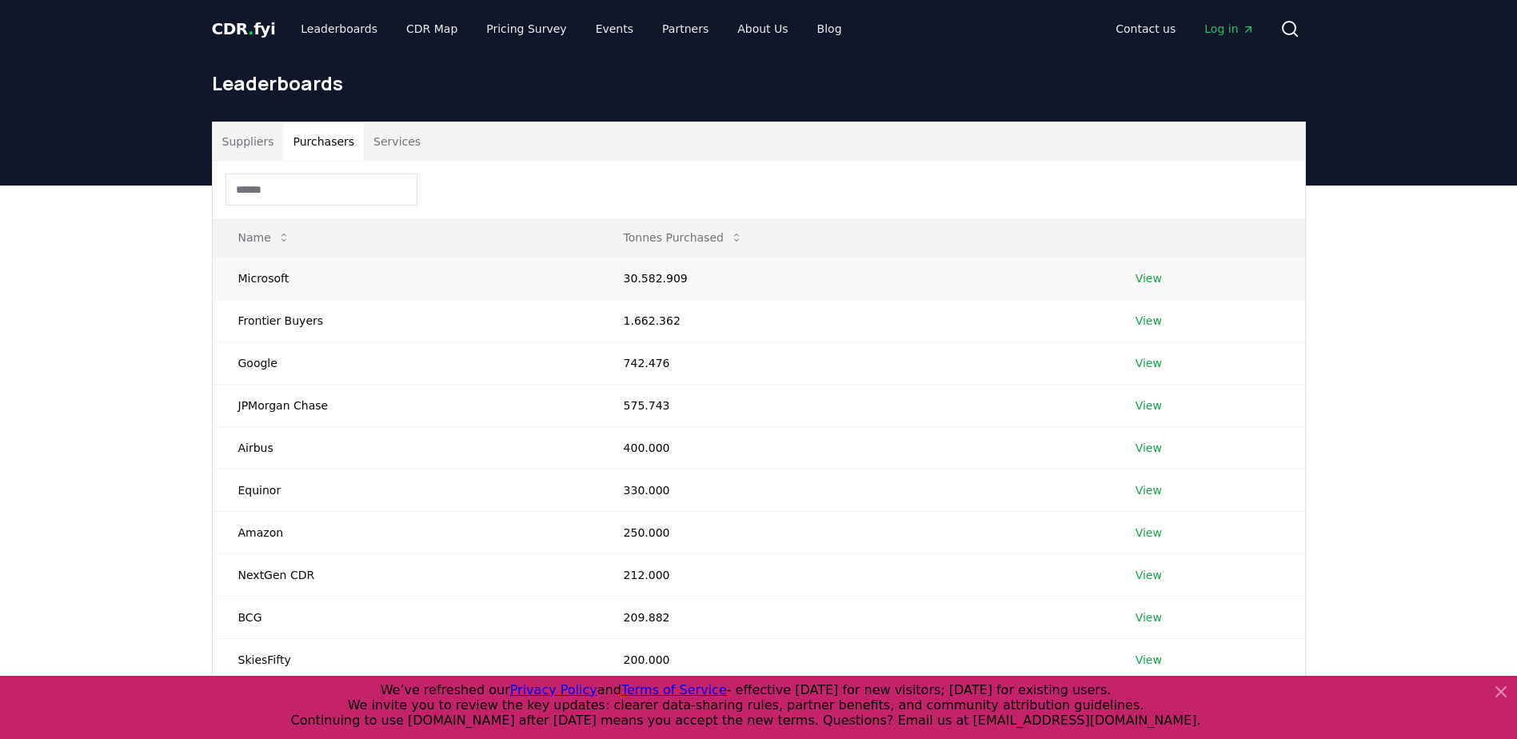
click at [1156, 279] on link "View" at bounding box center [1149, 278] width 26 height 16
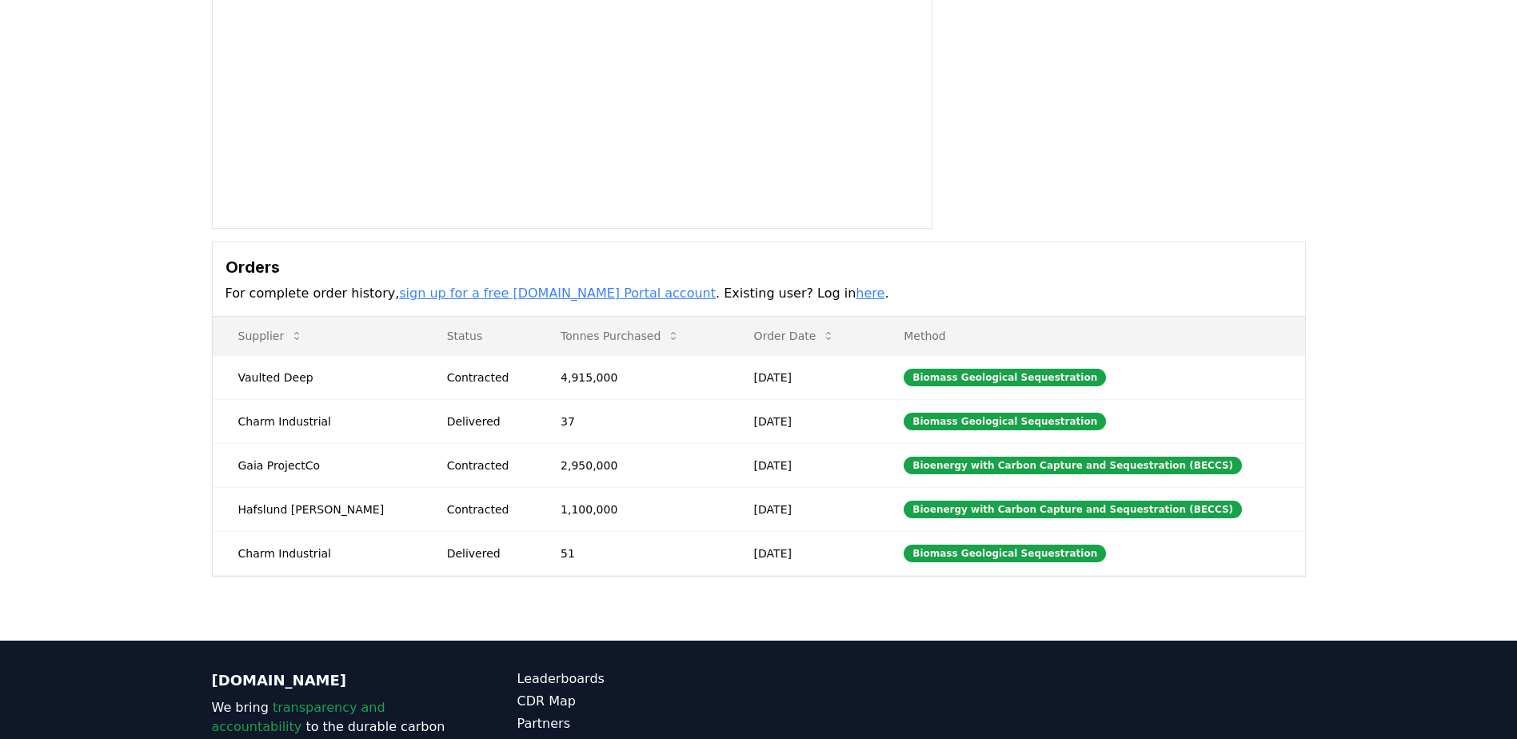
scroll to position [240, 0]
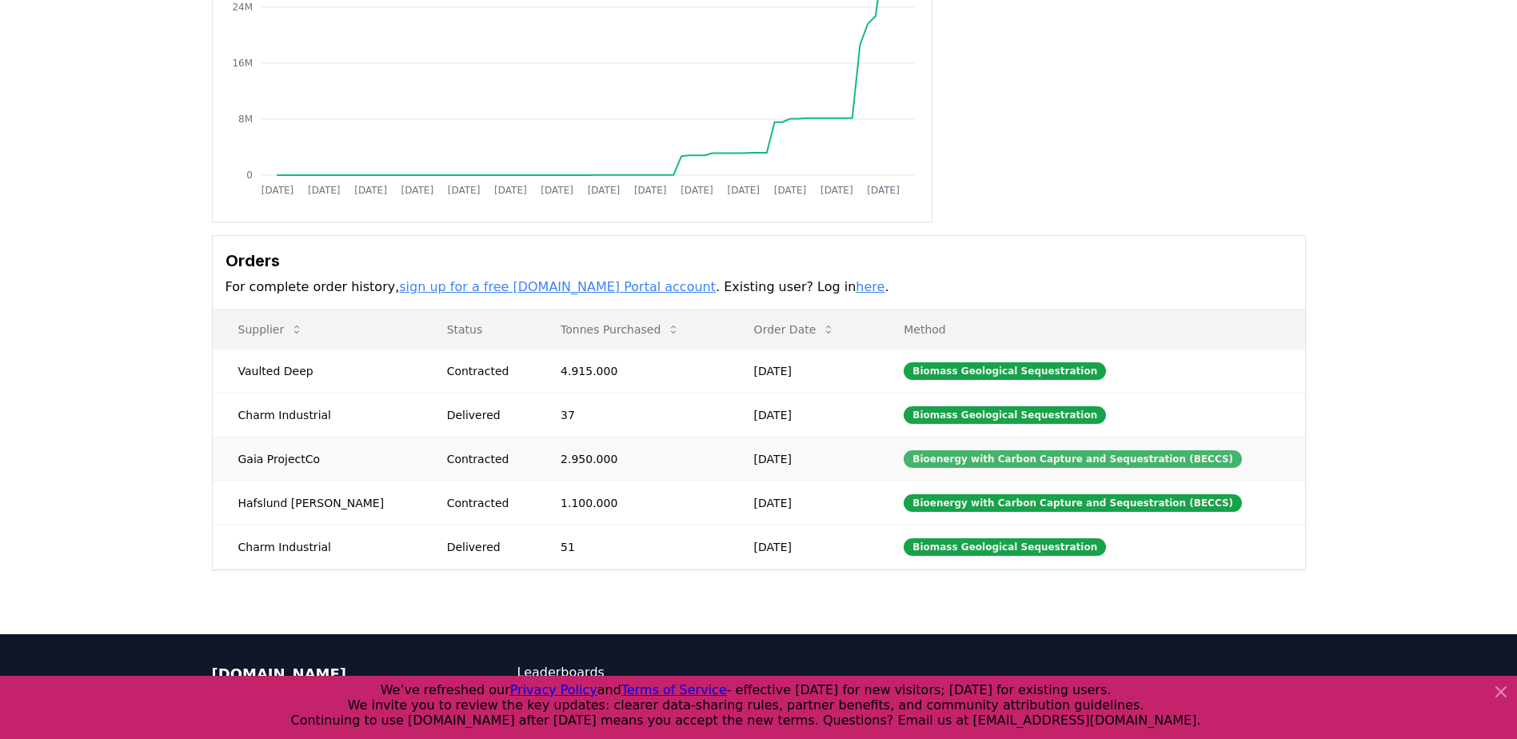
click at [1160, 459] on div "Bioenergy with Carbon Capture and Sequestration (BECCS)" at bounding box center [1073, 459] width 338 height 18
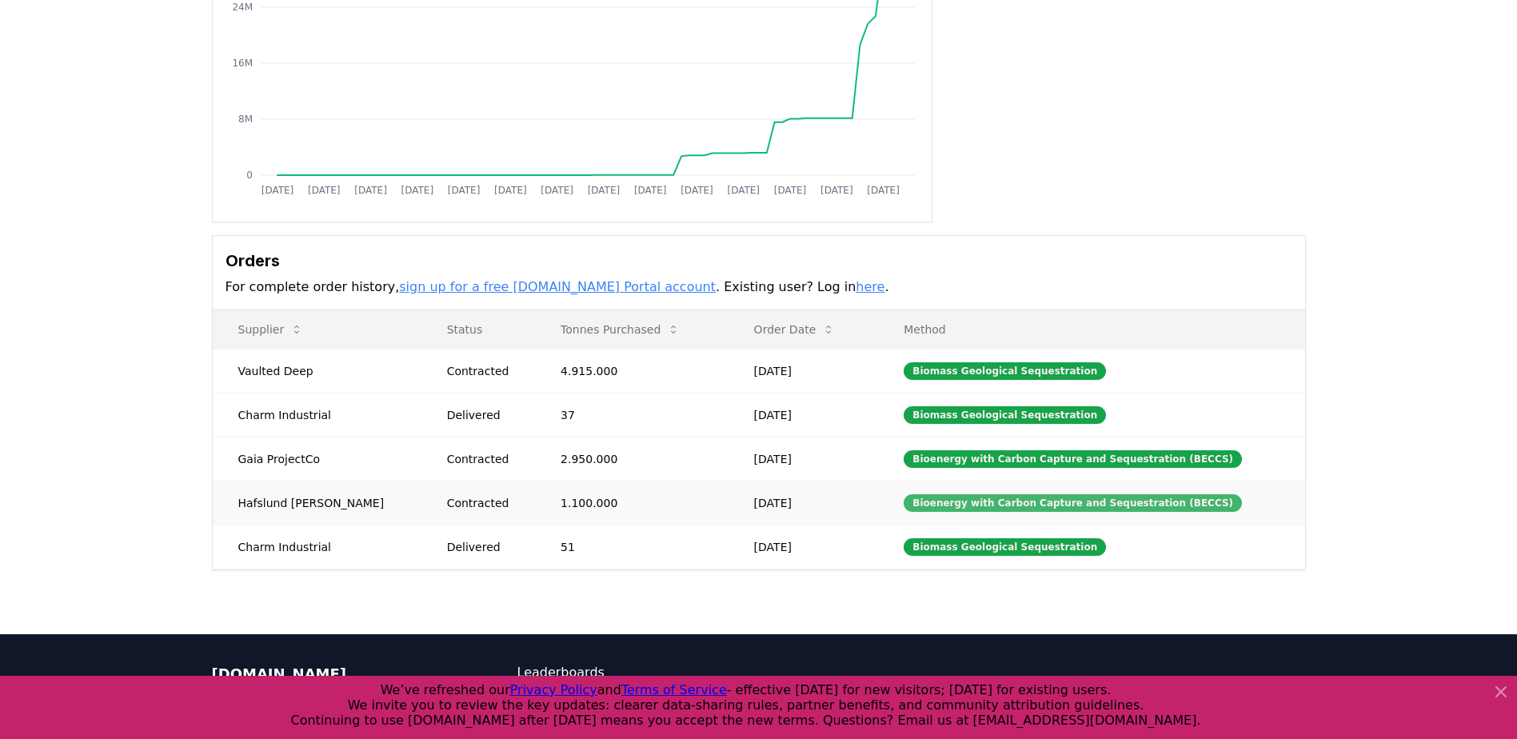
drag, startPoint x: 1160, startPoint y: 459, endPoint x: 1096, endPoint y: 509, distance: 81.6
click at [1096, 509] on div "Bioenergy with Carbon Capture and Sequestration (BECCS)" at bounding box center [1073, 503] width 338 height 18
drag, startPoint x: 242, startPoint y: 460, endPoint x: 321, endPoint y: 465, distance: 78.6
click at [321, 465] on td "Gaia ProjectCo" at bounding box center [317, 459] width 209 height 44
drag, startPoint x: 240, startPoint y: 457, endPoint x: 317, endPoint y: 455, distance: 77.6
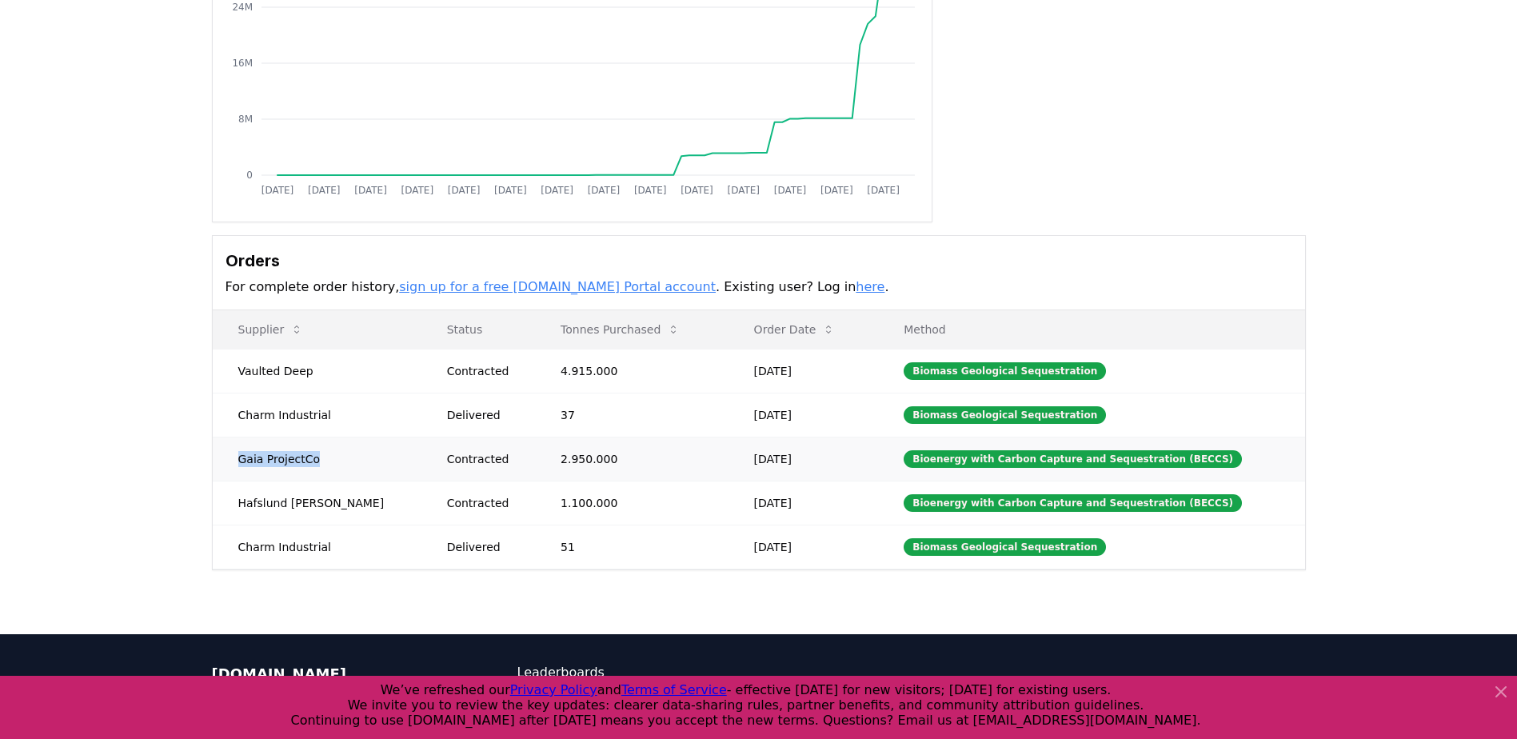
click at [317, 455] on td "Gaia ProjectCo" at bounding box center [317, 459] width 209 height 44
copy td "Gaia ProjectCo"
click at [250, 509] on td "Hafslund Celsio" at bounding box center [317, 503] width 209 height 44
drag, startPoint x: 242, startPoint y: 501, endPoint x: 325, endPoint y: 501, distance: 83.2
click at [325, 501] on td "Hafslund Celsio" at bounding box center [317, 503] width 209 height 44
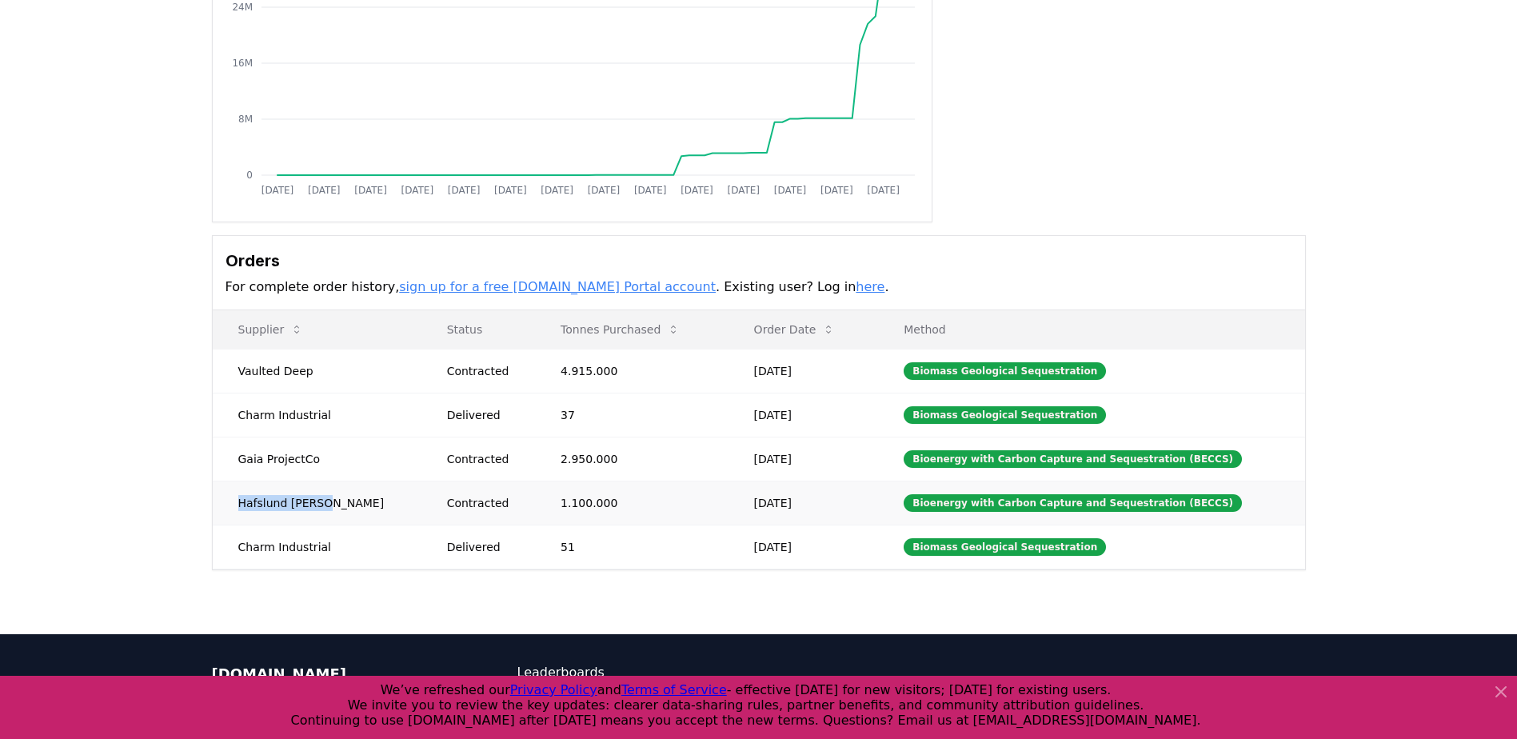
click at [324, 504] on td "Hafslund Celsio" at bounding box center [317, 503] width 209 height 44
copy td "Hafslund Celsio"
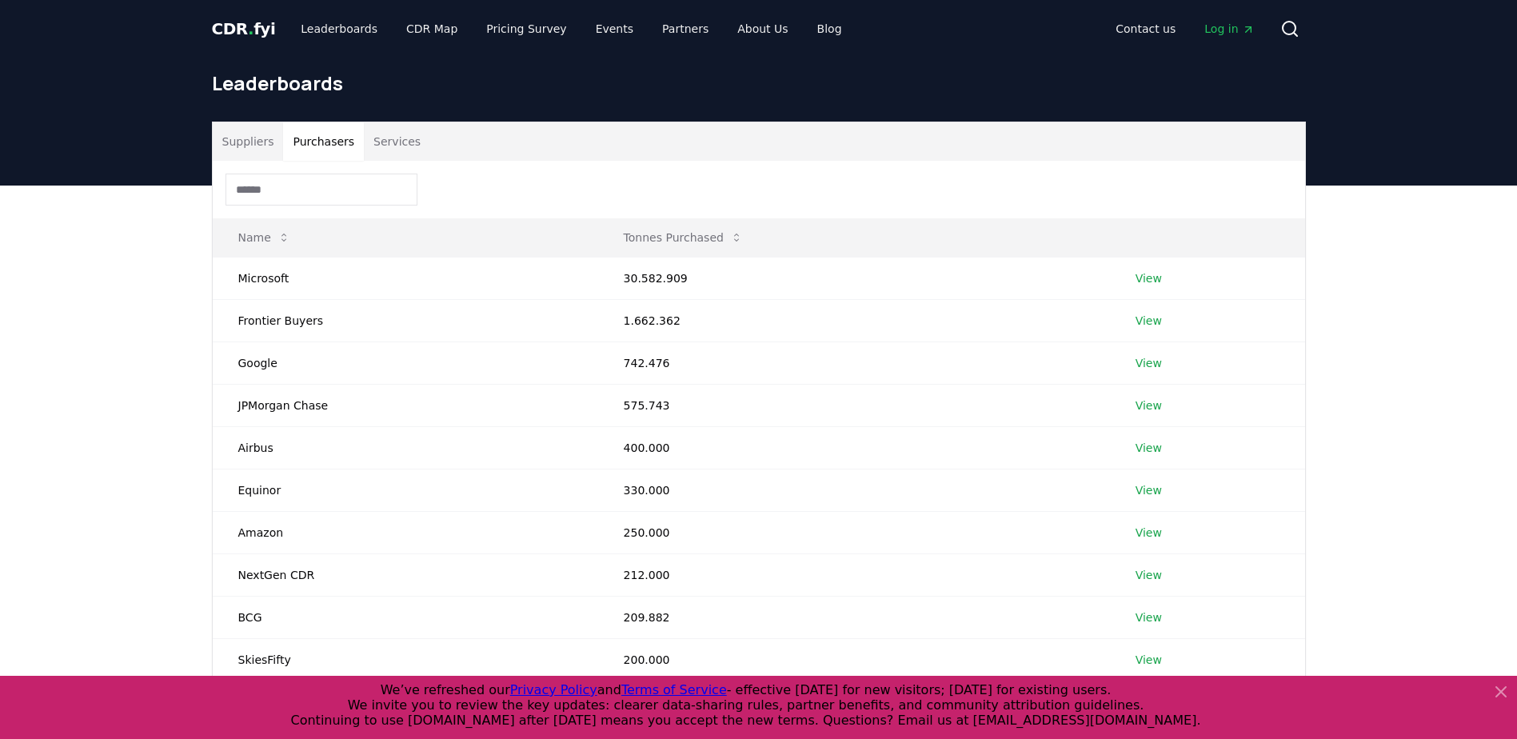
click at [328, 137] on button "Purchasers" at bounding box center [323, 141] width 81 height 38
click at [1147, 278] on link "View" at bounding box center [1149, 278] width 26 height 16
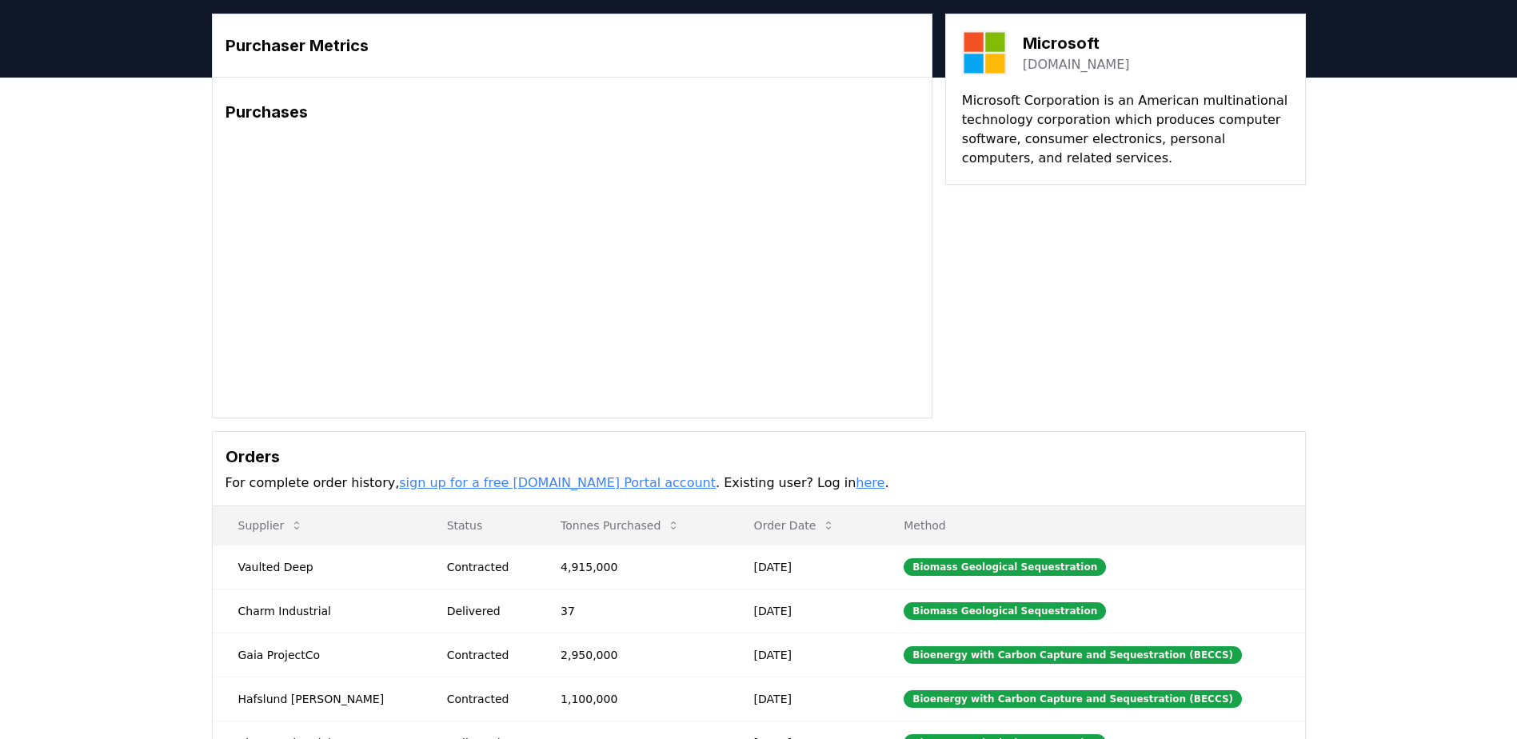
scroll to position [160, 0]
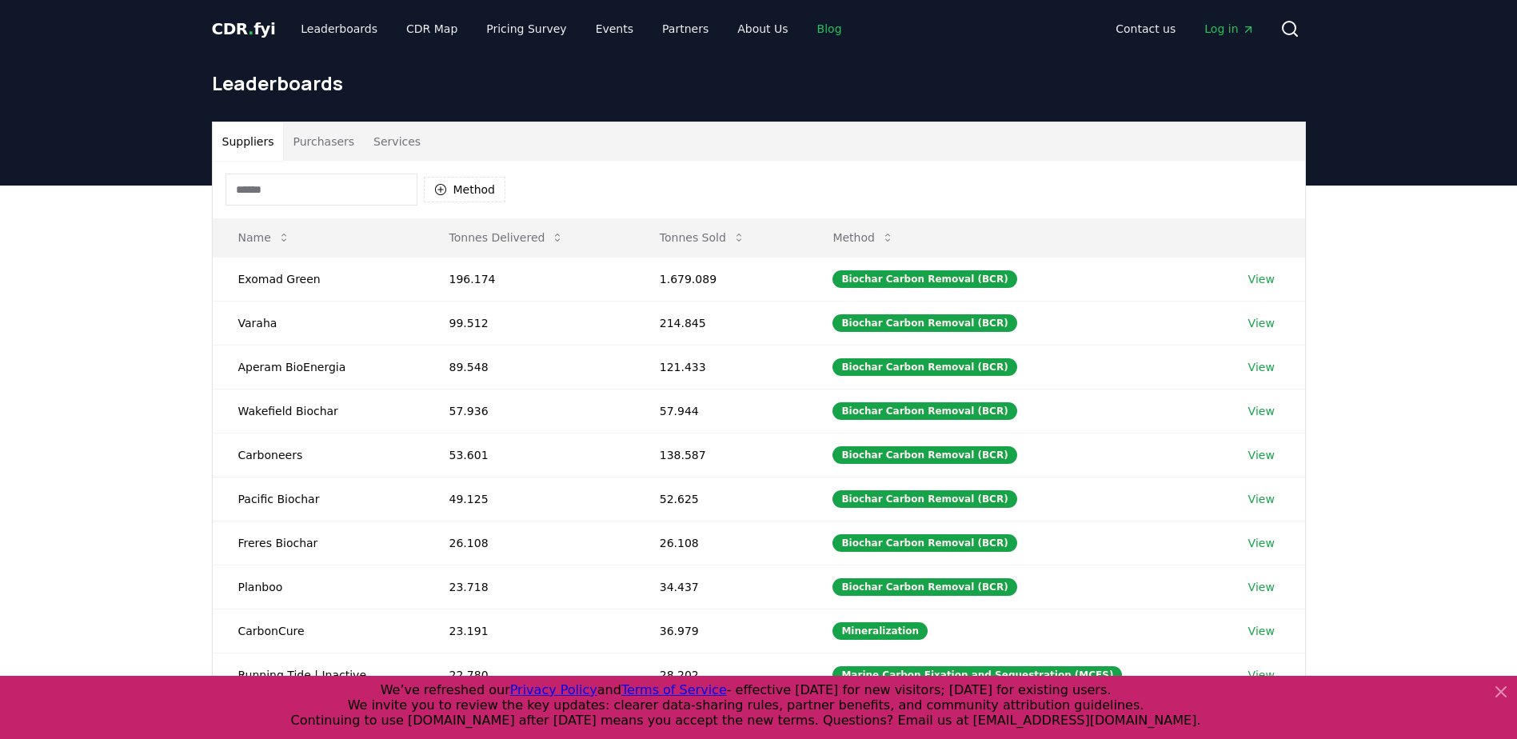
click at [807, 28] on link "Blog" at bounding box center [829, 28] width 50 height 29
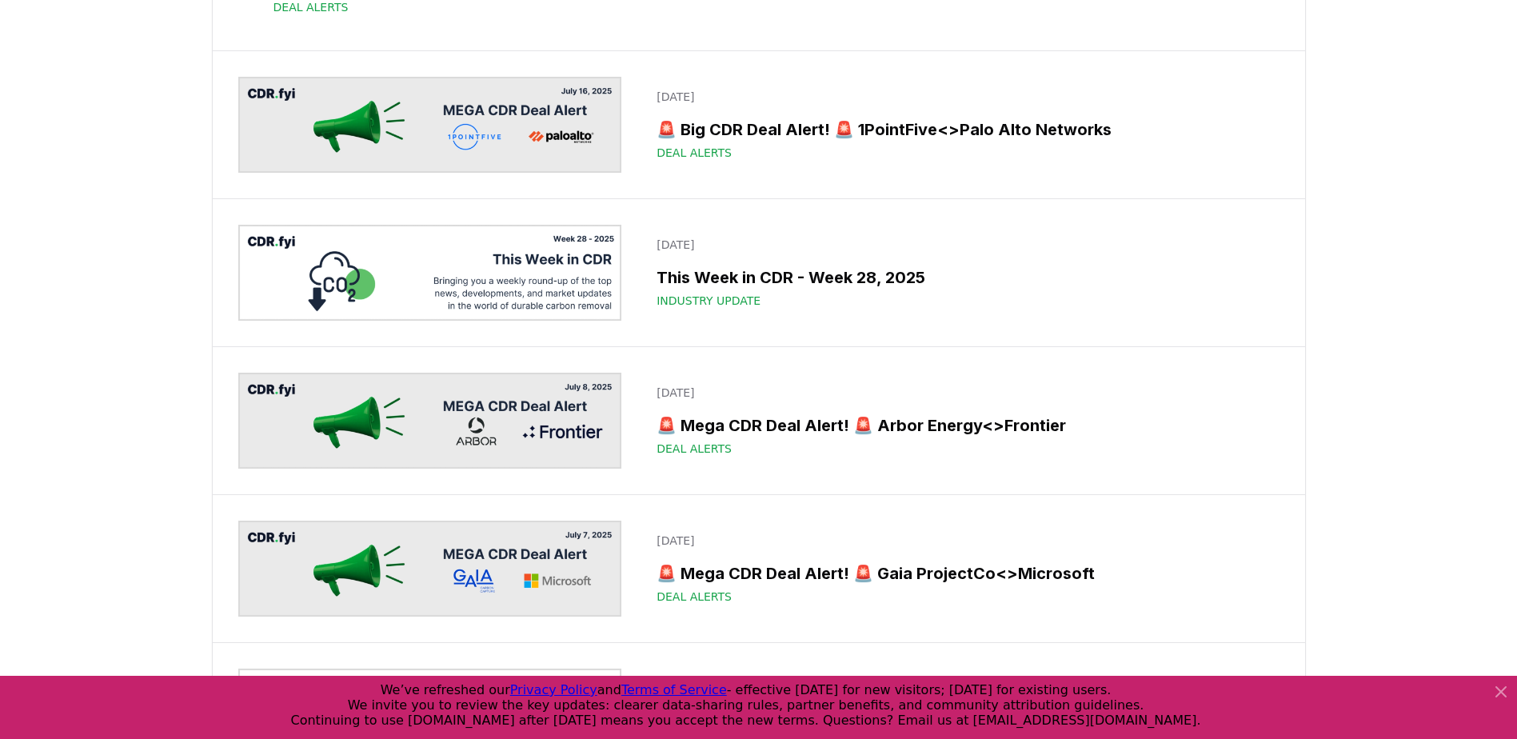
scroll to position [2079, 0]
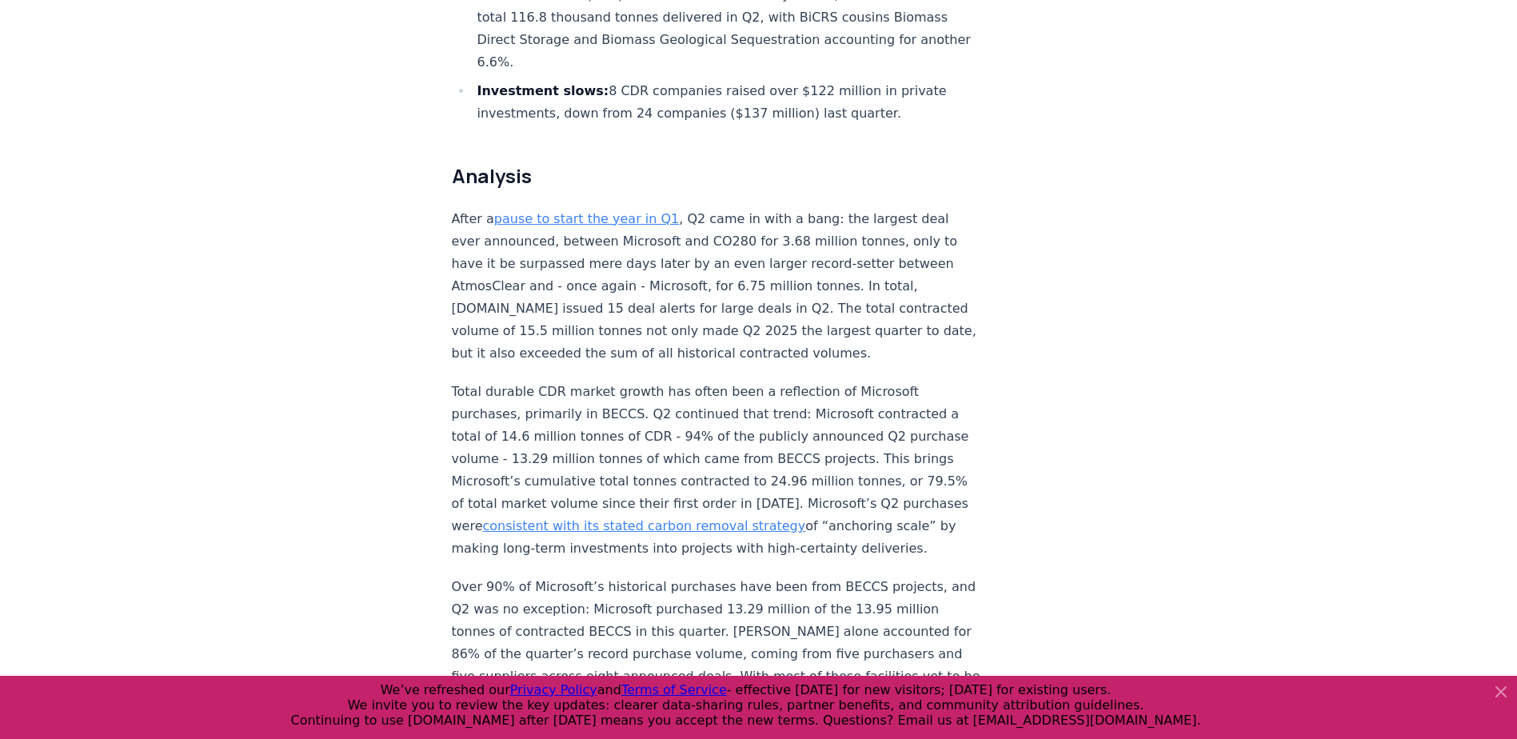
scroll to position [1120, 0]
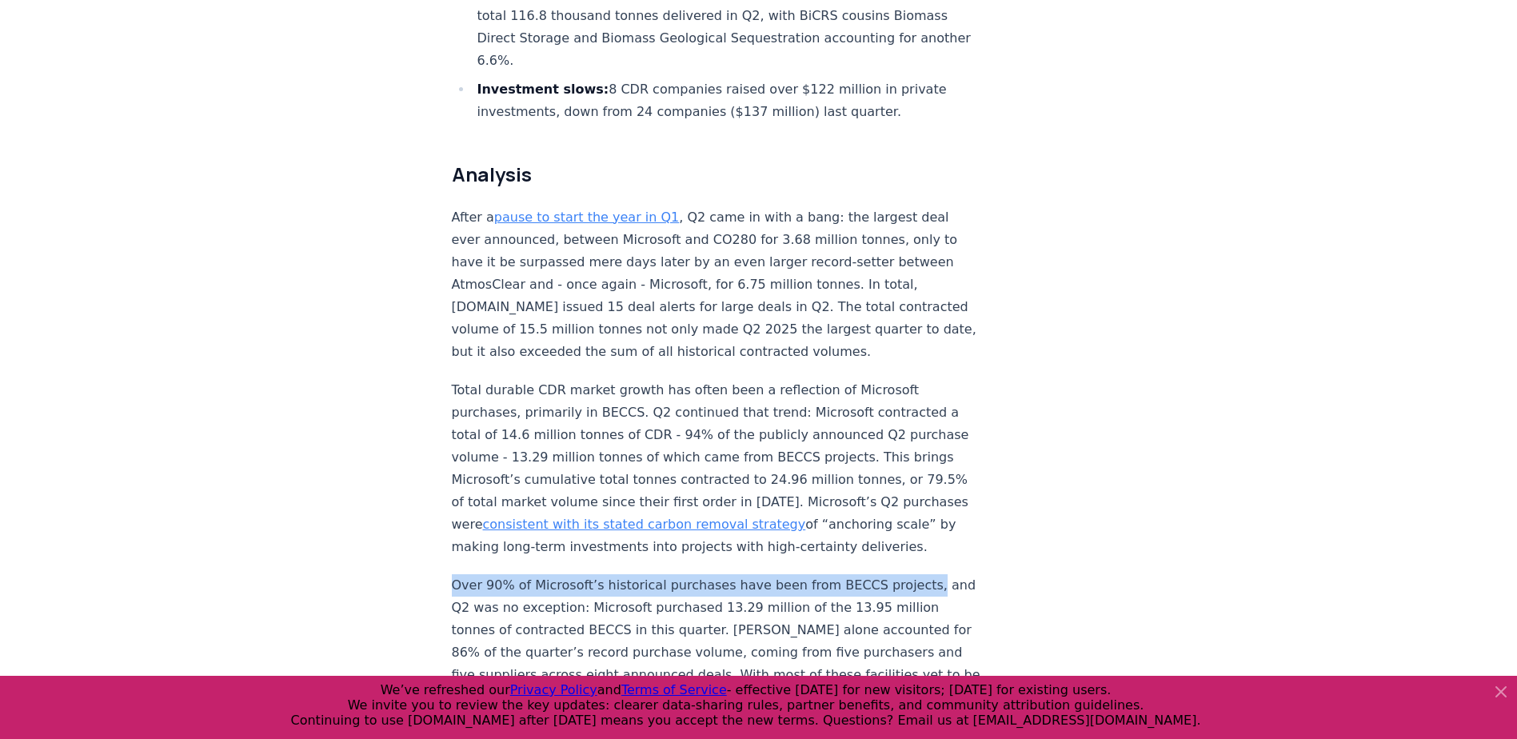
drag, startPoint x: 452, startPoint y: 427, endPoint x: 897, endPoint y: 421, distance: 445.5
click at [897, 574] on p "Over 90% of Microsoft’s historical purchases have been from BECCS projects, and…" at bounding box center [716, 641] width 529 height 134
copy p "Over 90% of Microsoft’s historical purchases have been from BECCS projects,"
